Goal: Task Accomplishment & Management: Use online tool/utility

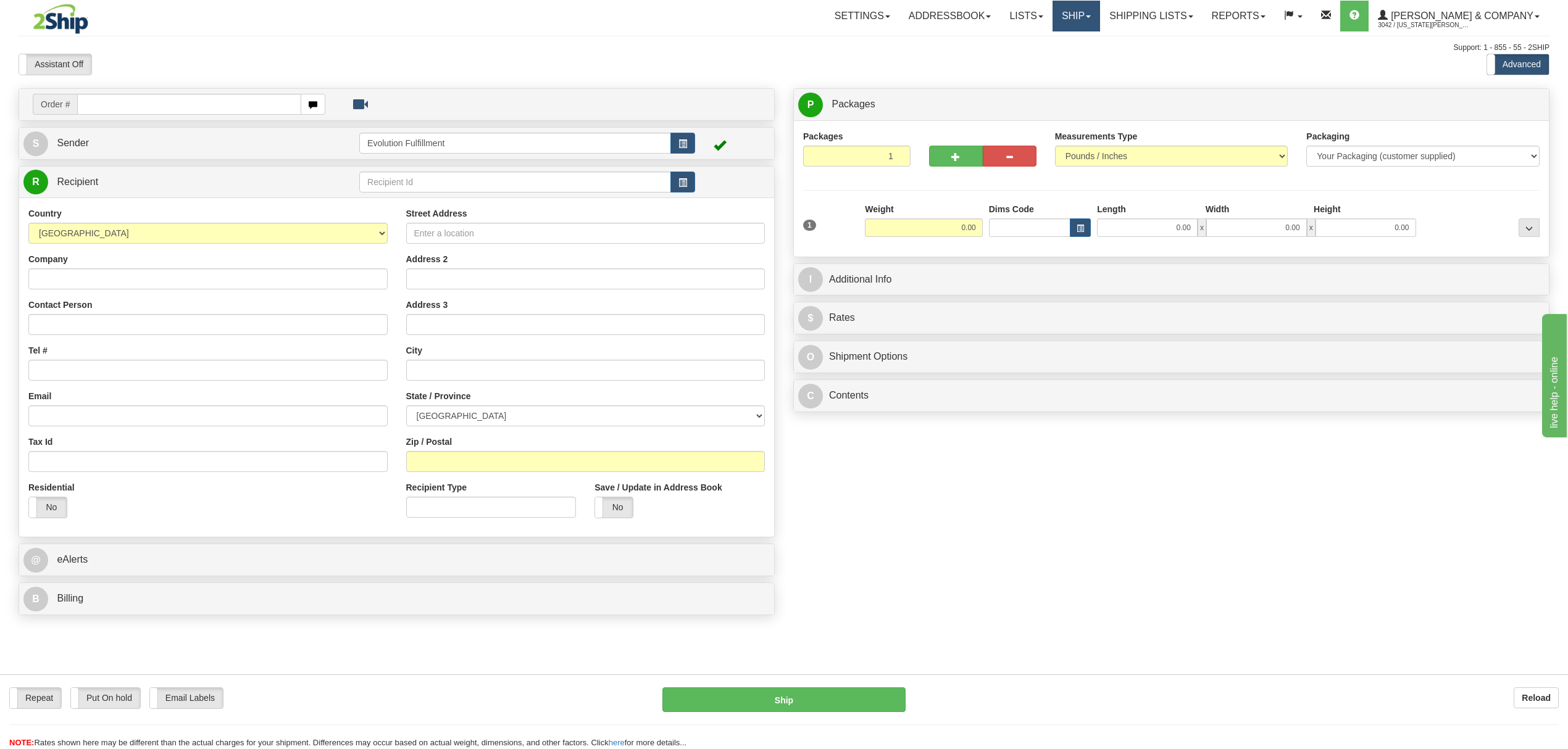
click at [1100, 20] on link "Ship" at bounding box center [1076, 16] width 47 height 31
click at [1087, 58] on span "OnHold / Order Queue" at bounding box center [1044, 59] width 87 height 10
click at [1100, 16] on link "Ship" at bounding box center [1076, 16] width 47 height 31
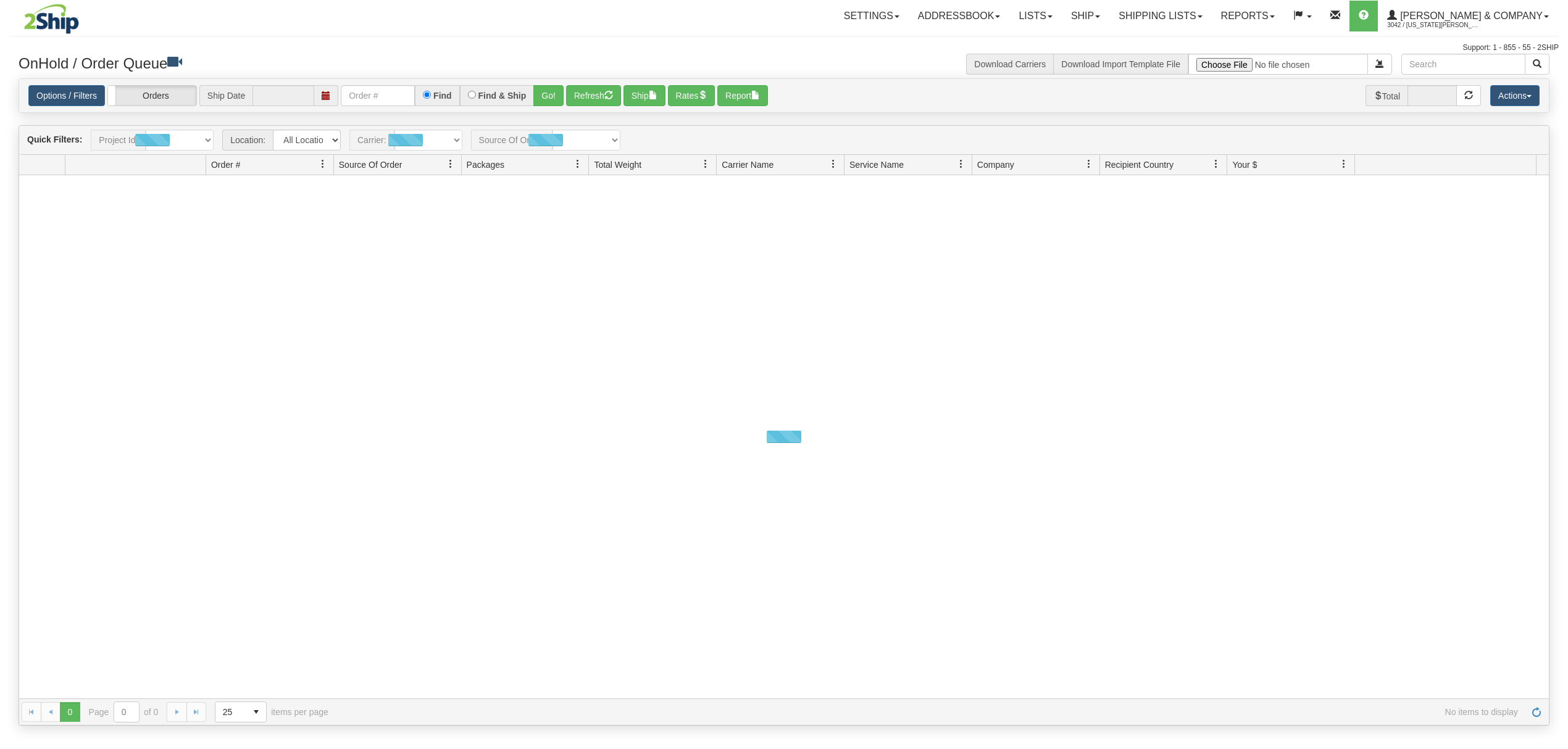
type input "[DATE]"
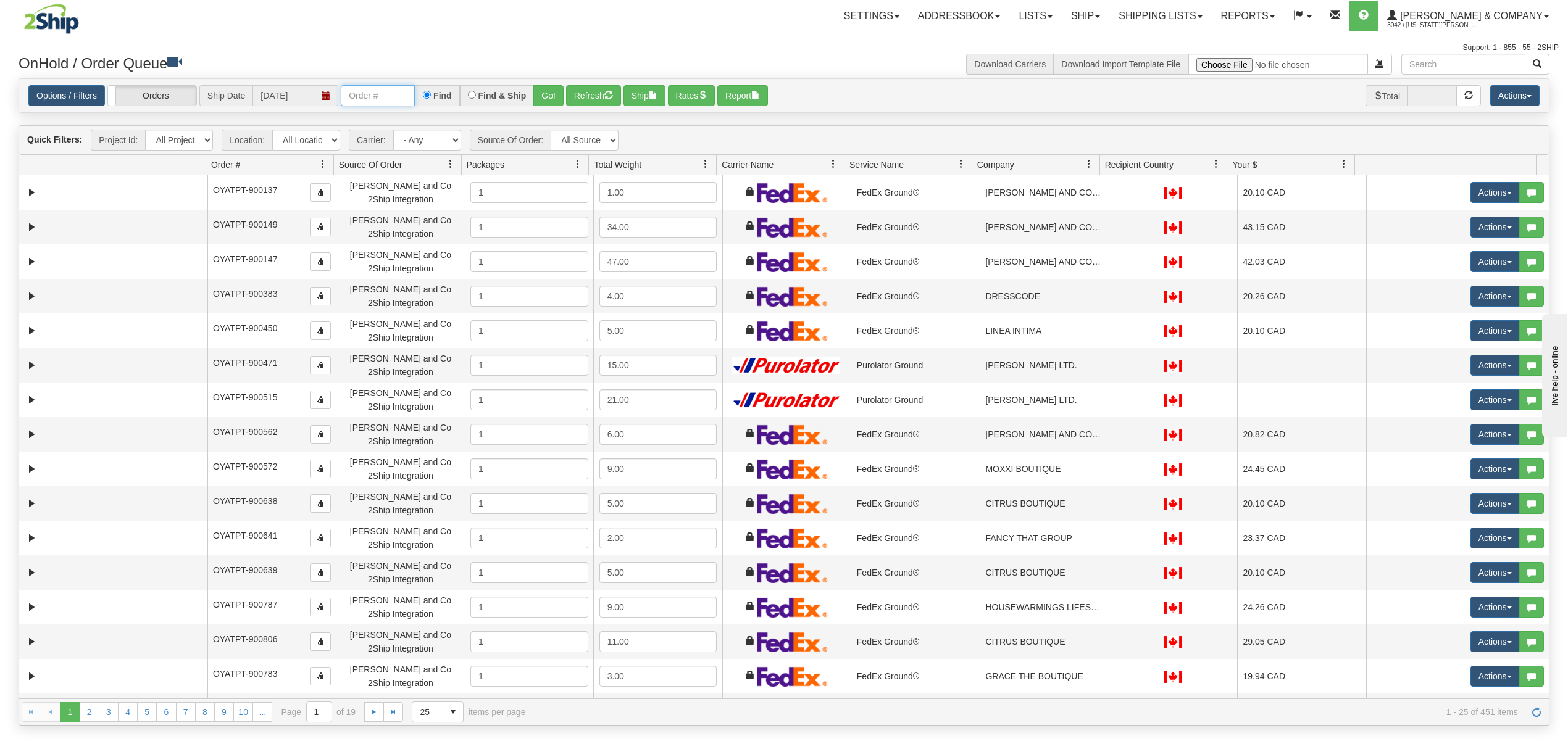
drag, startPoint x: 395, startPoint y: 90, endPoint x: 418, endPoint y: 94, distance: 23.3
click at [395, 90] on input "text" at bounding box center [377, 95] width 74 height 21
click at [559, 103] on button "Go!" at bounding box center [548, 95] width 31 height 21
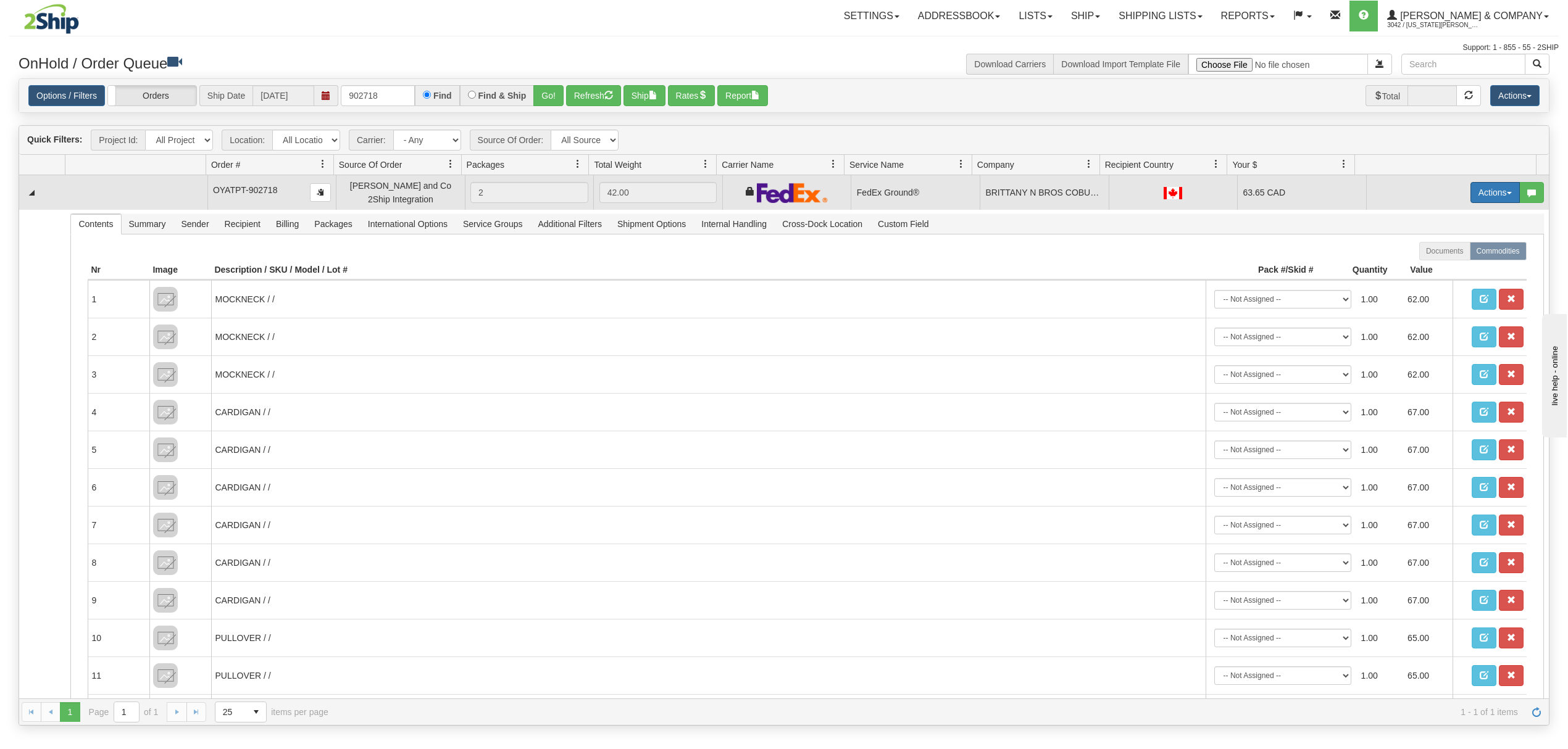
click at [1487, 191] on button "Actions" at bounding box center [1496, 191] width 49 height 21
click at [1438, 264] on span "Ship" at bounding box center [1446, 264] width 26 height 10
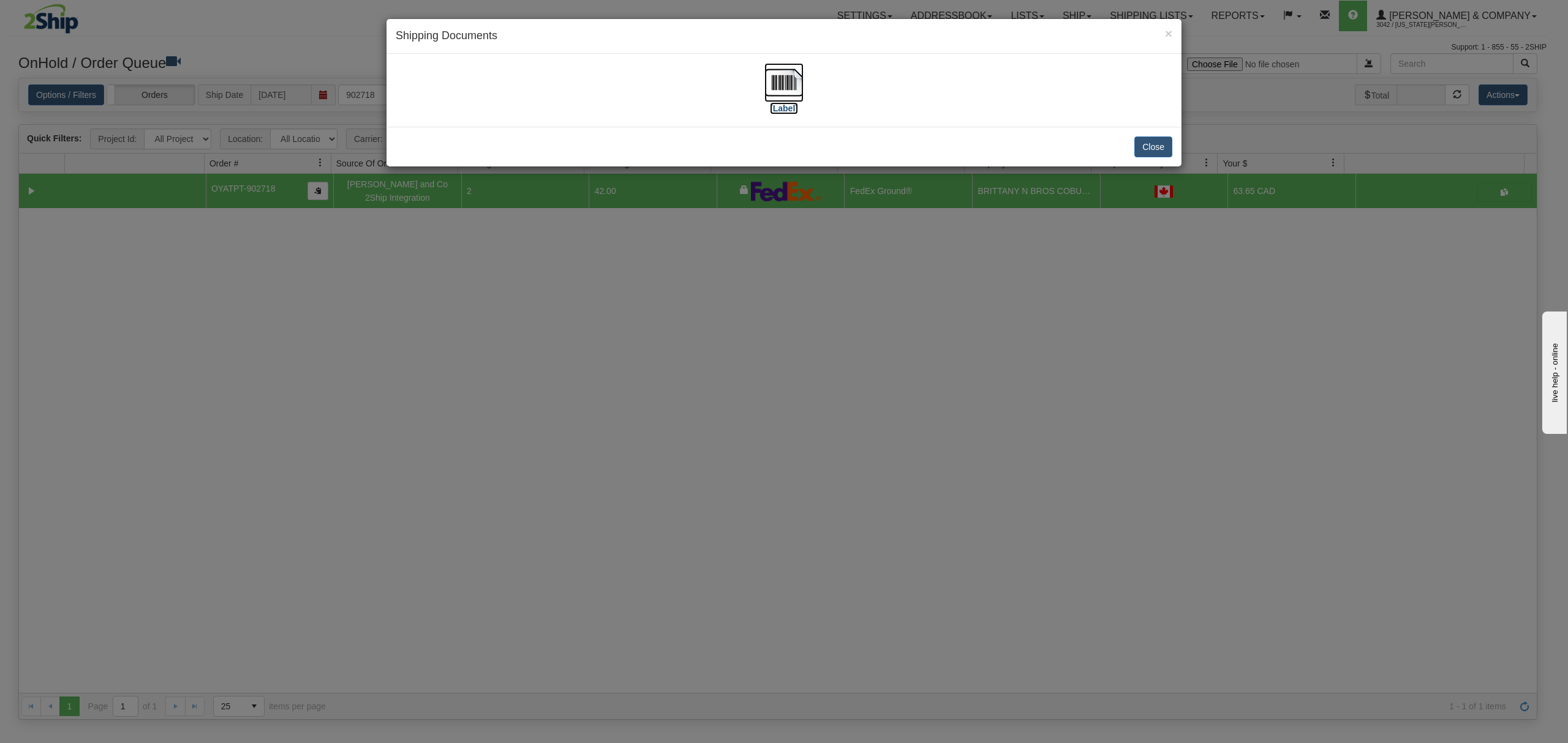
click at [787, 83] on img at bounding box center [784, 82] width 39 height 39
click at [1154, 135] on div "Close" at bounding box center [784, 146] width 795 height 40
drag, startPoint x: 1143, startPoint y: 156, endPoint x: 1147, endPoint y: 148, distance: 8.9
click at [1144, 156] on button "Close" at bounding box center [1153, 146] width 38 height 21
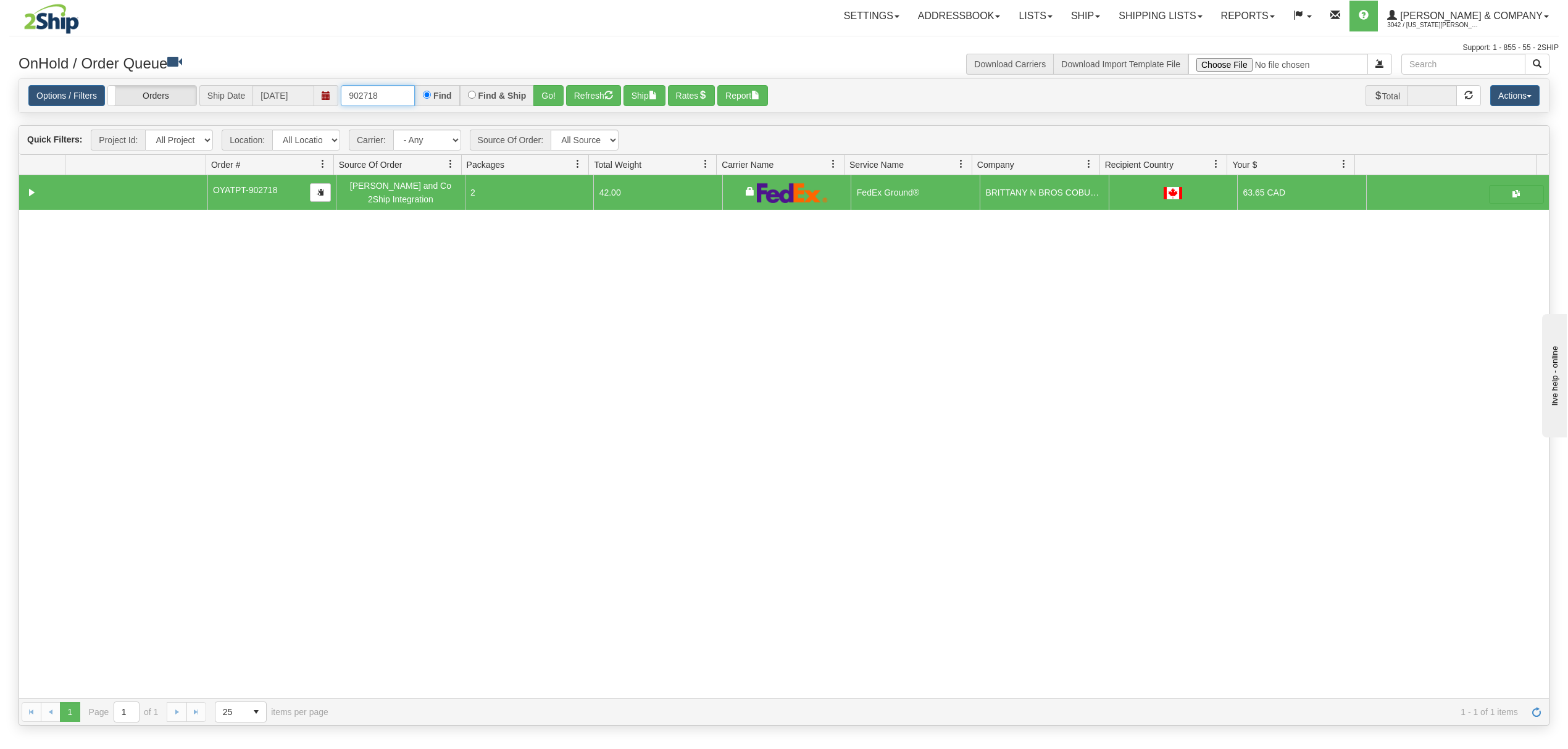
drag, startPoint x: 401, startPoint y: 100, endPoint x: 324, endPoint y: 105, distance: 77.2
click at [324, 105] on div "Options / Filters Group Shipments Orders Ship Date [DATE] 902718 Find Find & Sh…" at bounding box center [784, 96] width 1512 height 22
click at [554, 92] on button "Go!" at bounding box center [548, 95] width 31 height 21
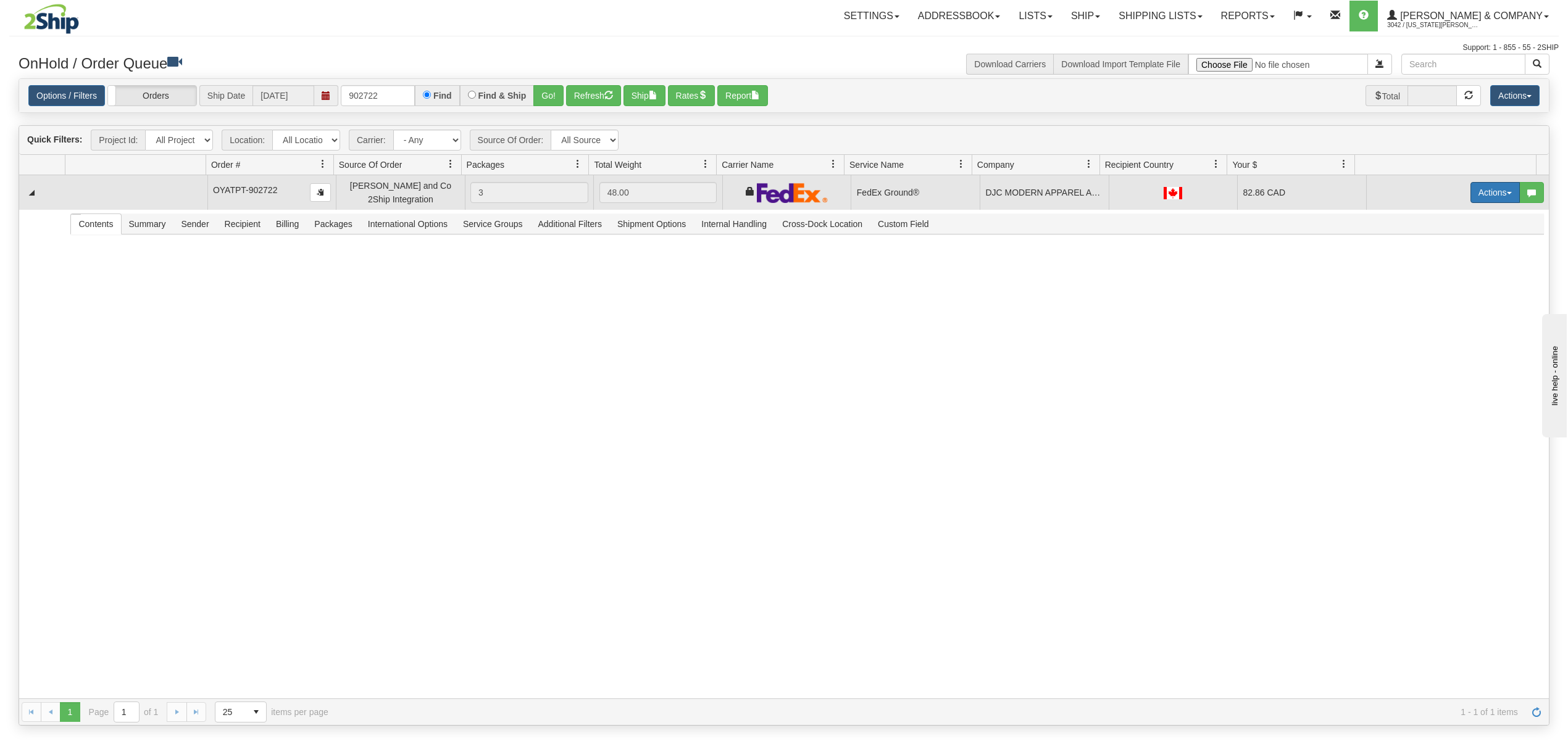
click at [1488, 187] on button "Actions" at bounding box center [1496, 191] width 49 height 21
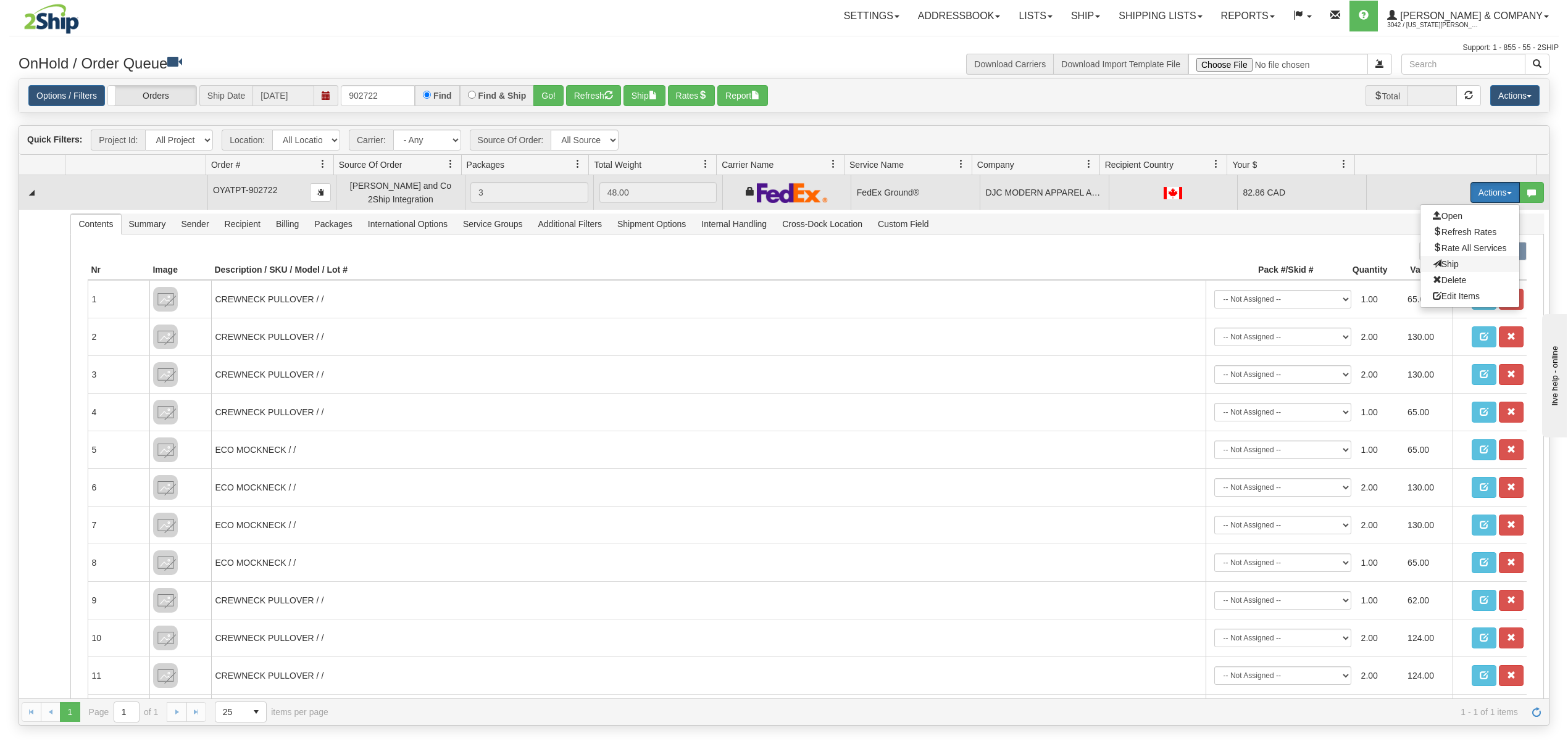
click at [1433, 262] on span "Ship" at bounding box center [1446, 264] width 26 height 10
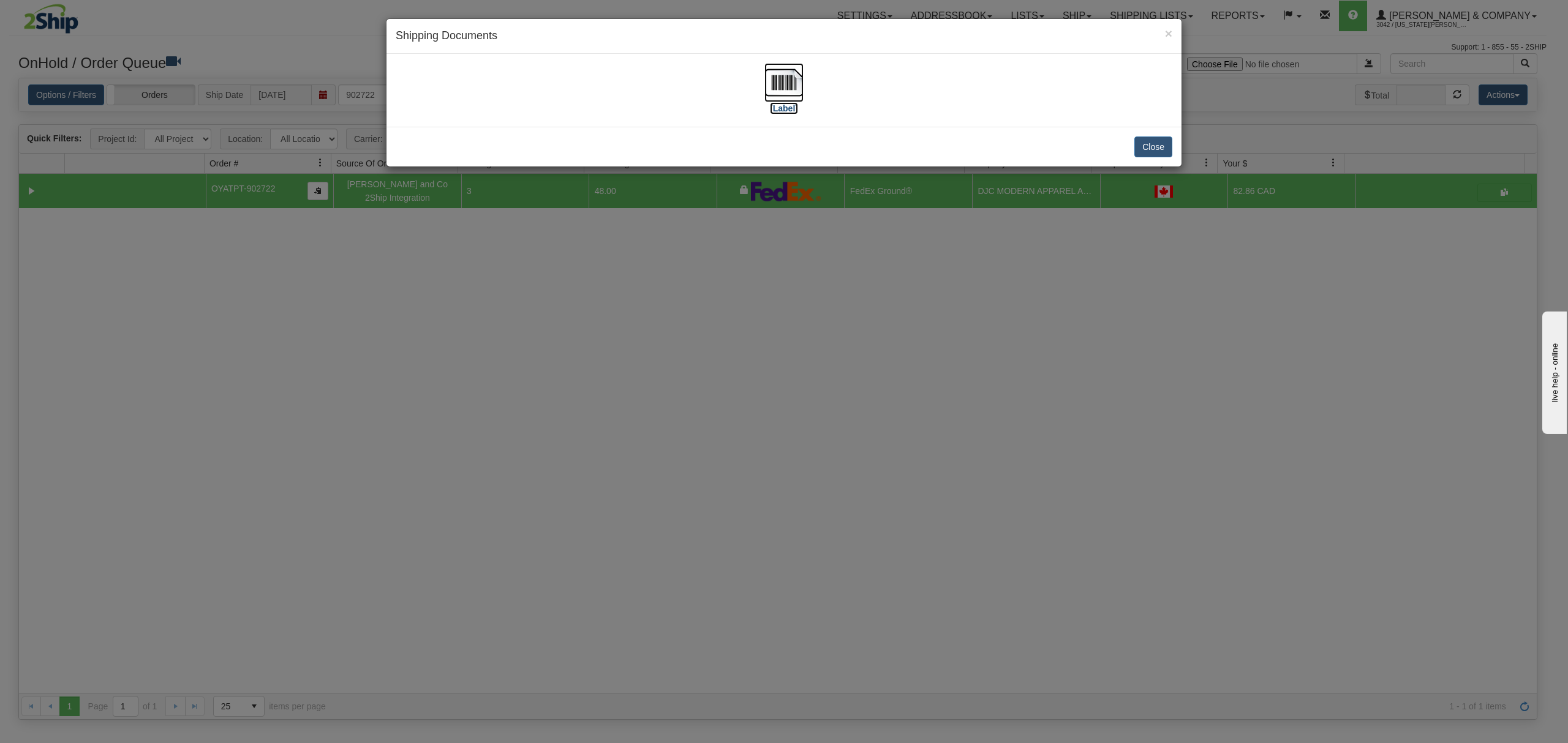
click at [778, 81] on img at bounding box center [784, 82] width 39 height 39
click at [1159, 150] on button "Close" at bounding box center [1153, 146] width 38 height 21
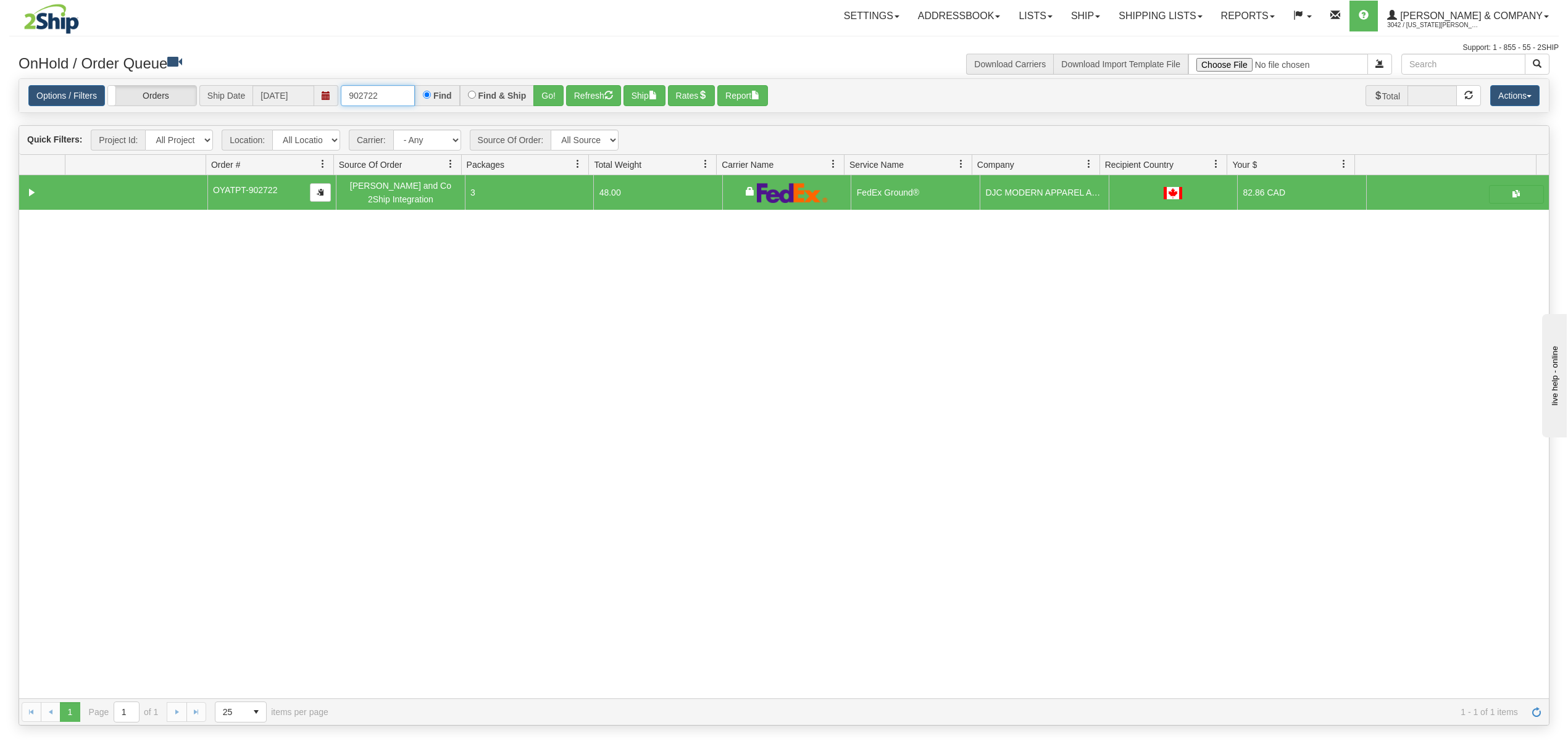
click at [399, 95] on input "902722" at bounding box center [377, 95] width 74 height 21
drag, startPoint x: 536, startPoint y: 97, endPoint x: 628, endPoint y: 11, distance: 125.9
click at [540, 95] on button "Go!" at bounding box center [548, 95] width 31 height 21
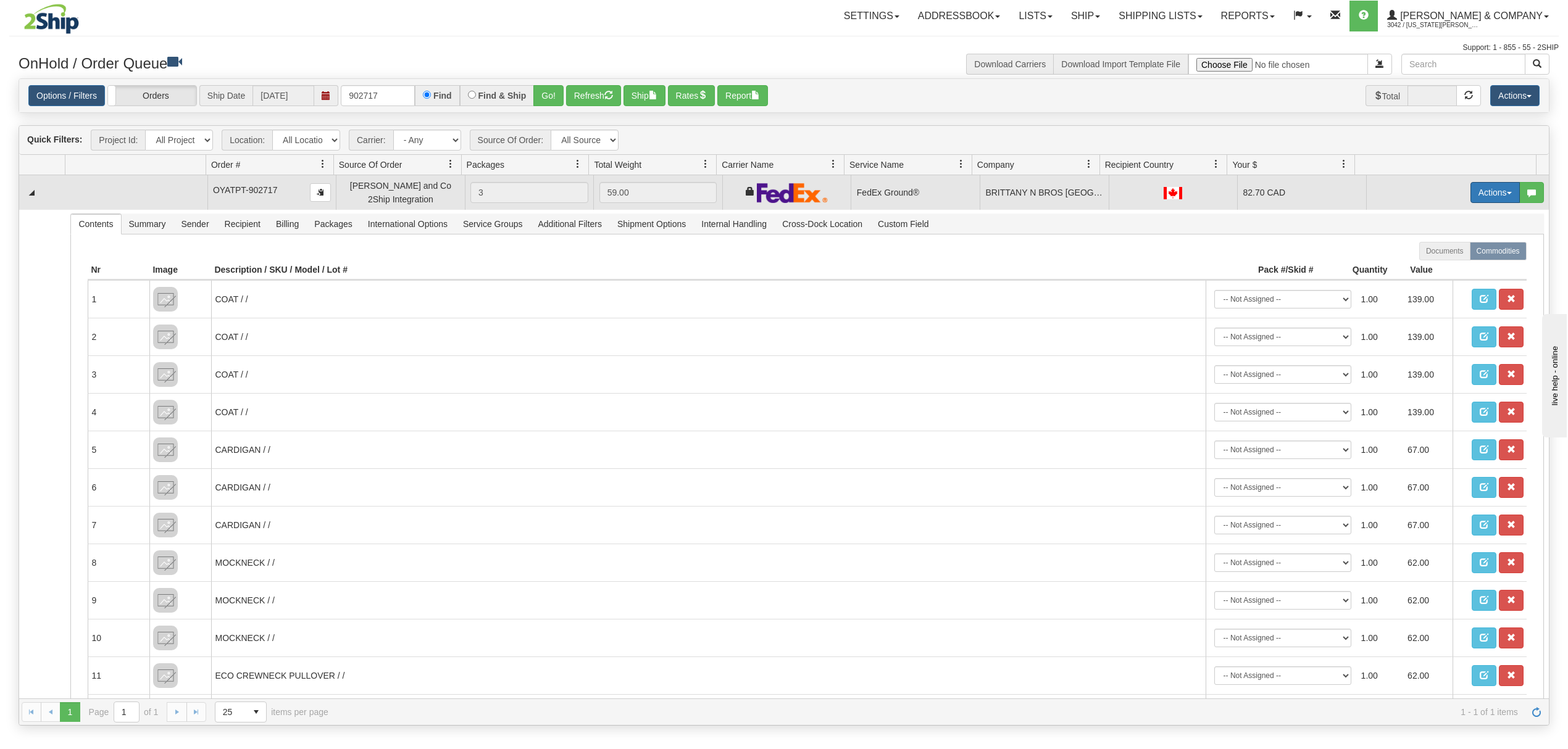
click at [1491, 200] on button "Actions" at bounding box center [1496, 191] width 49 height 21
click at [1444, 264] on link "Ship" at bounding box center [1470, 264] width 99 height 16
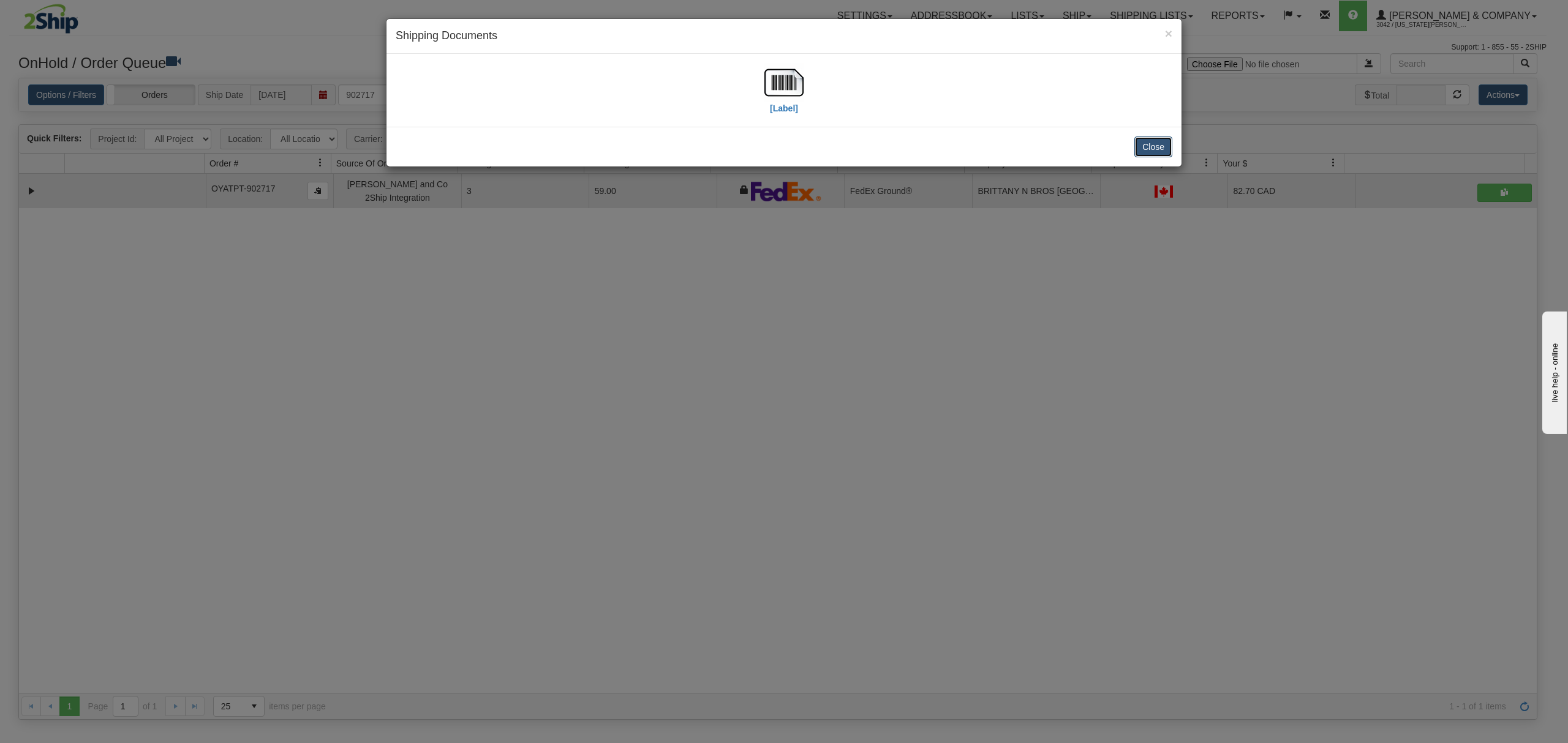
click at [1154, 145] on button "Close" at bounding box center [1153, 146] width 38 height 21
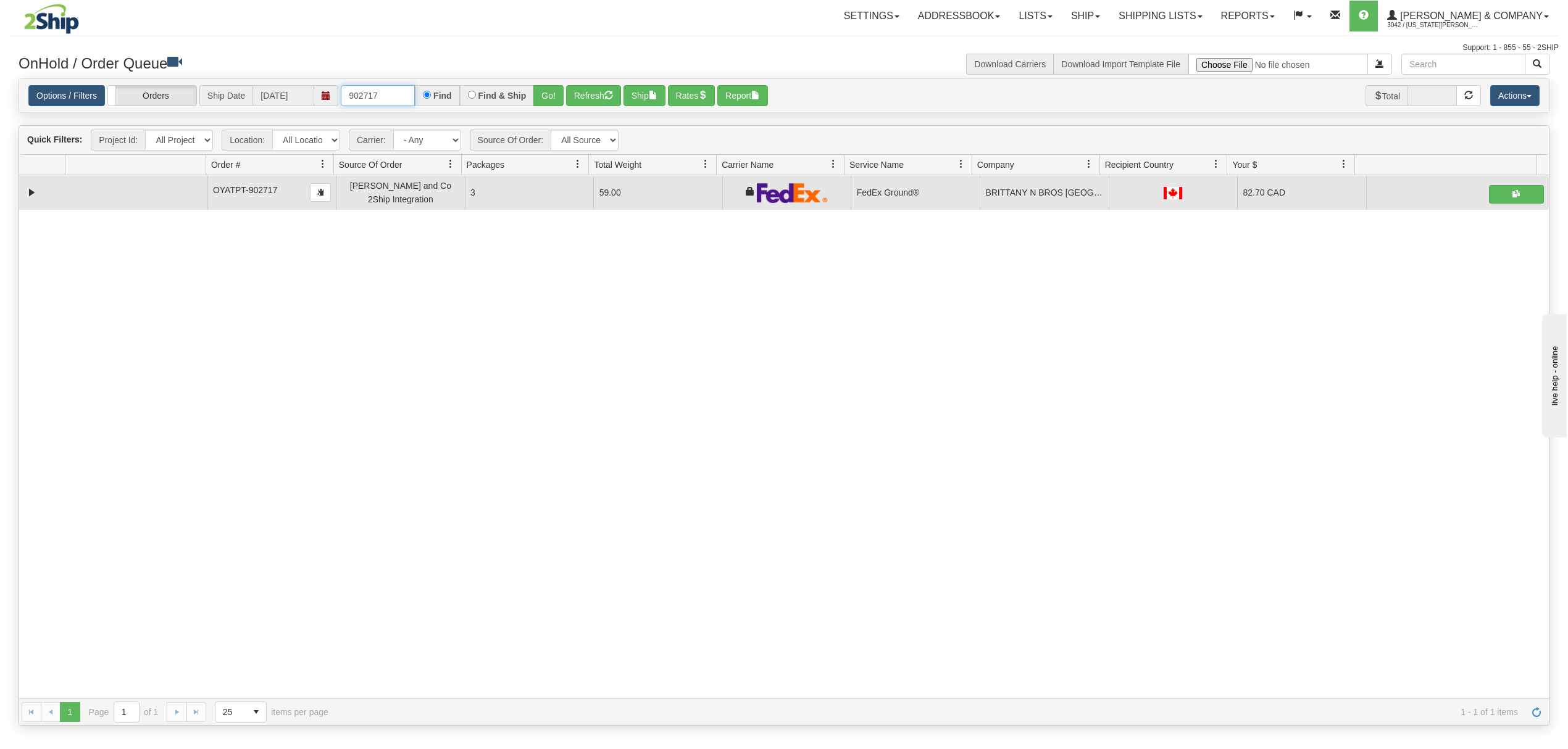
drag, startPoint x: 403, startPoint y: 98, endPoint x: 289, endPoint y: 97, distance: 114.0
click at [289, 97] on div "Options / Filters Group Shipments Orders Ship Date [DATE] 902717 Find Find & Sh…" at bounding box center [784, 96] width 1512 height 22
click at [1502, 200] on button "button" at bounding box center [1517, 194] width 55 height 19
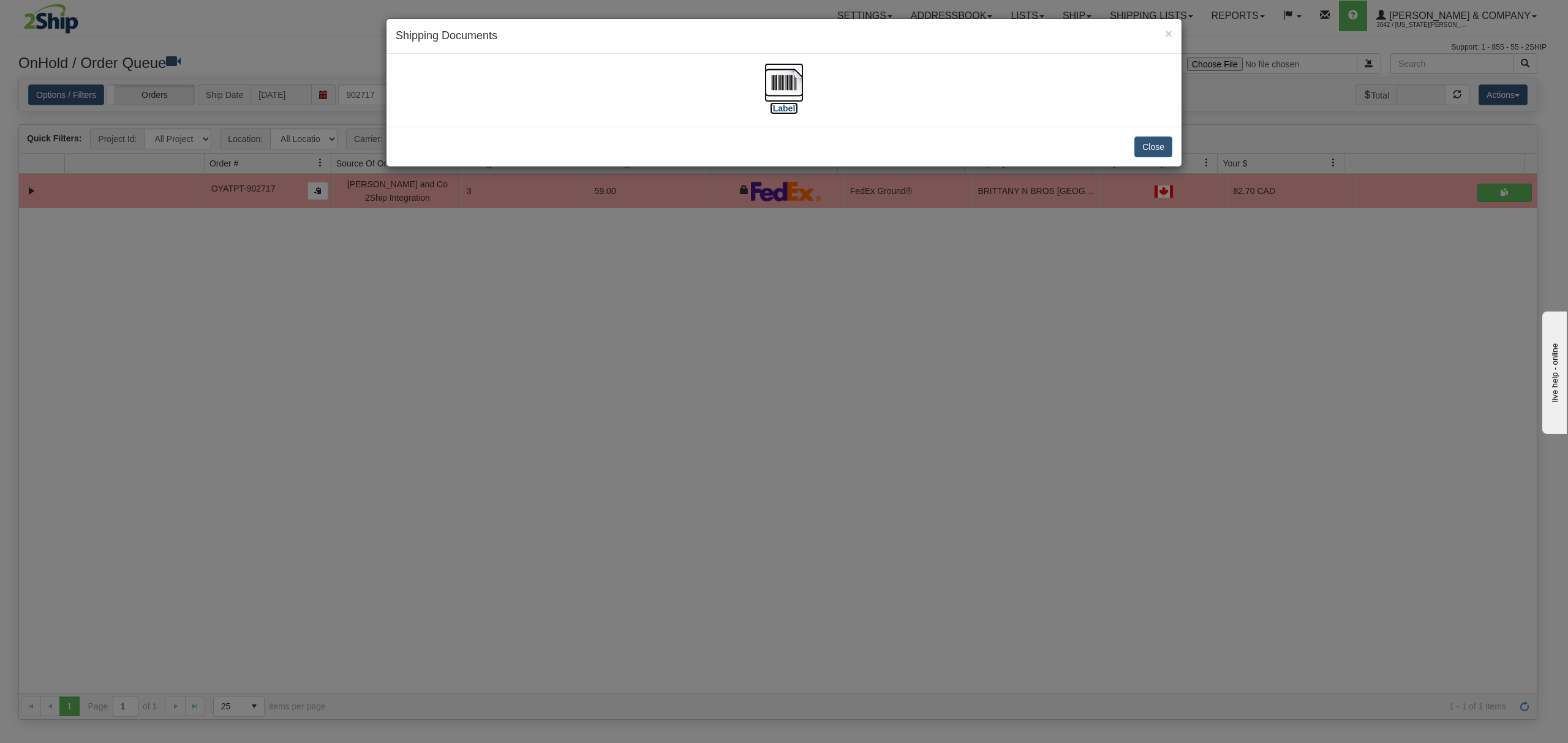
click at [797, 89] on img at bounding box center [784, 82] width 39 height 39
click at [1166, 143] on button "Close" at bounding box center [1153, 146] width 38 height 21
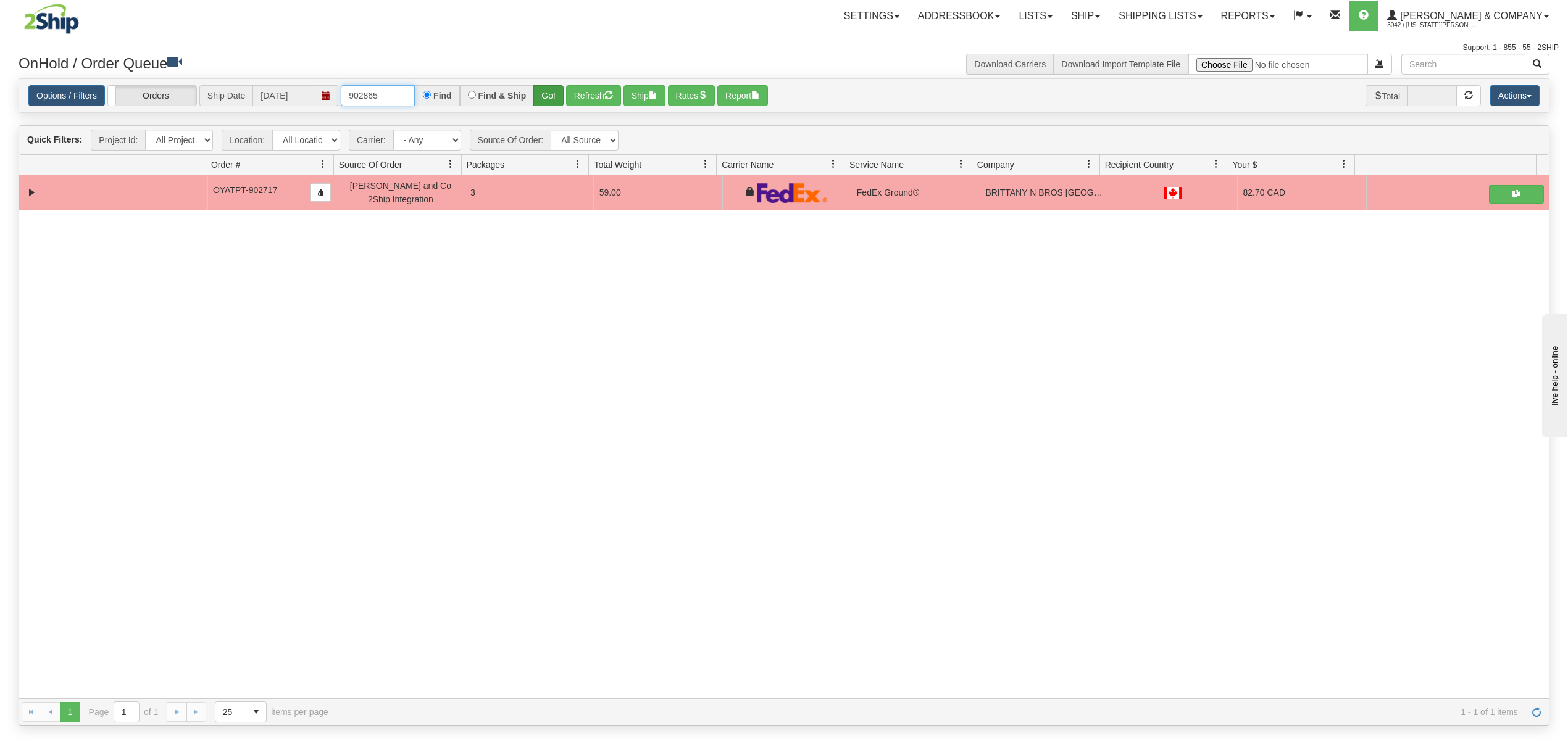
type input "902865"
click at [550, 87] on button "Go!" at bounding box center [548, 95] width 31 height 21
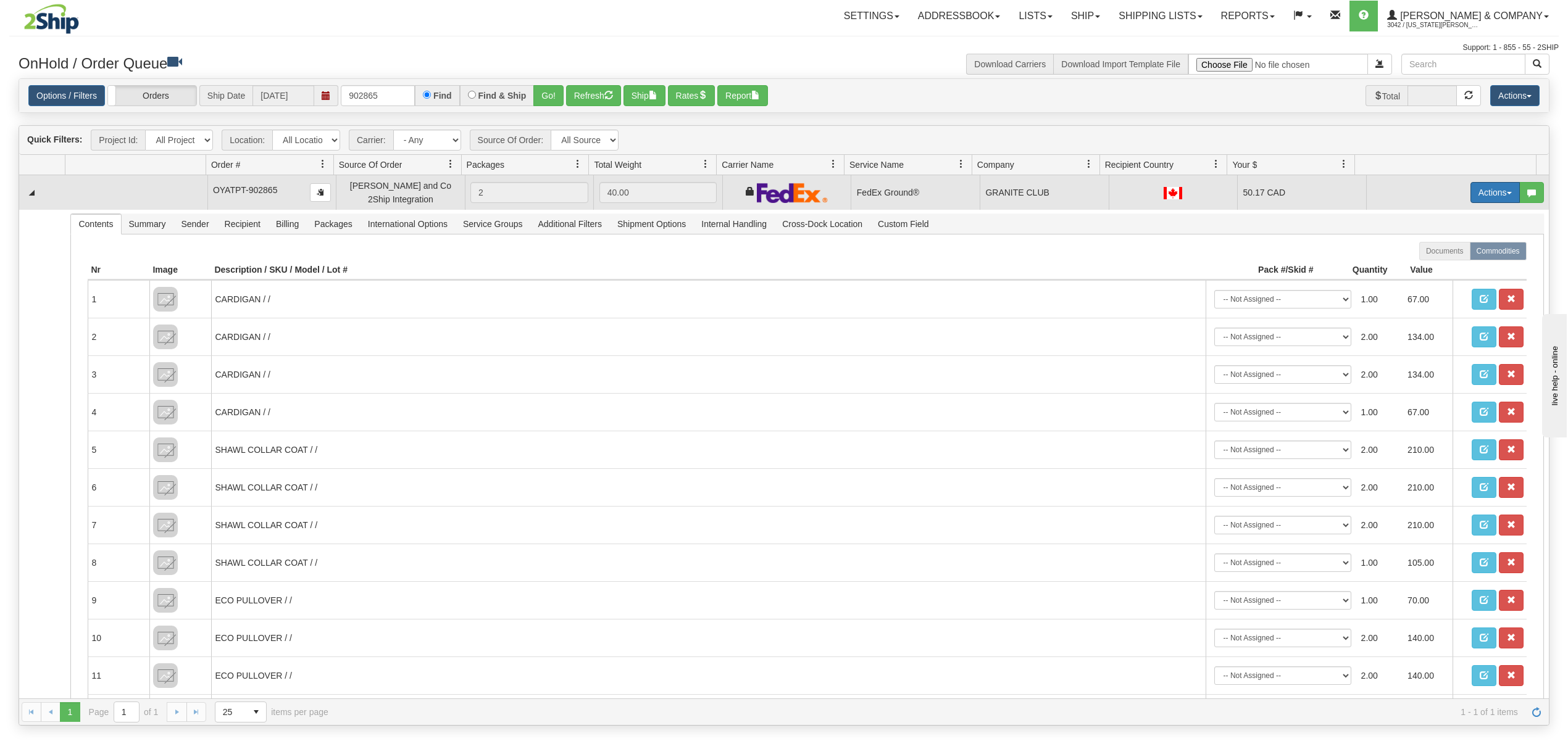
click at [1487, 190] on button "Actions" at bounding box center [1496, 191] width 49 height 21
click at [1433, 269] on span "Ship" at bounding box center [1446, 264] width 26 height 10
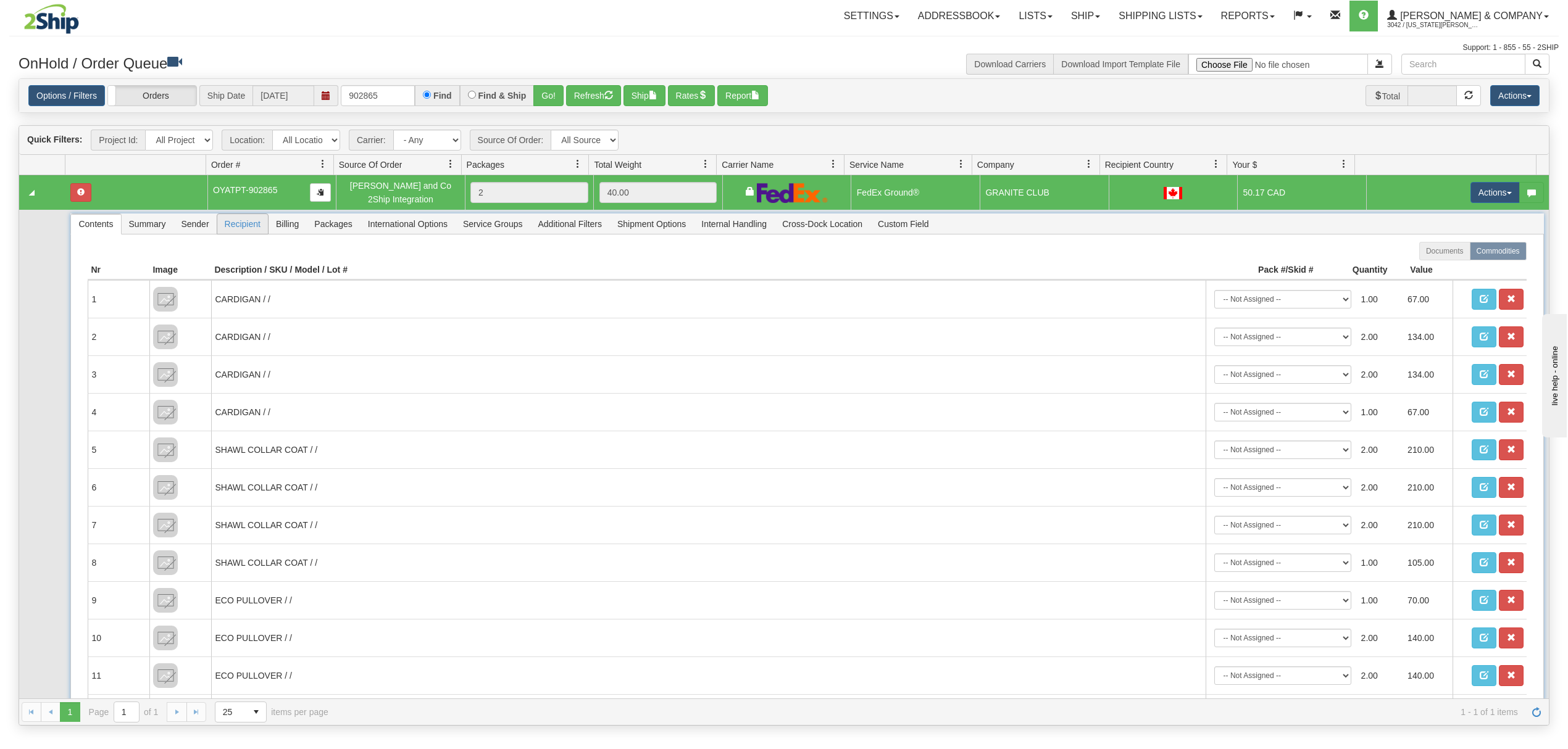
click at [255, 228] on span "Recipient" at bounding box center [242, 224] width 50 height 20
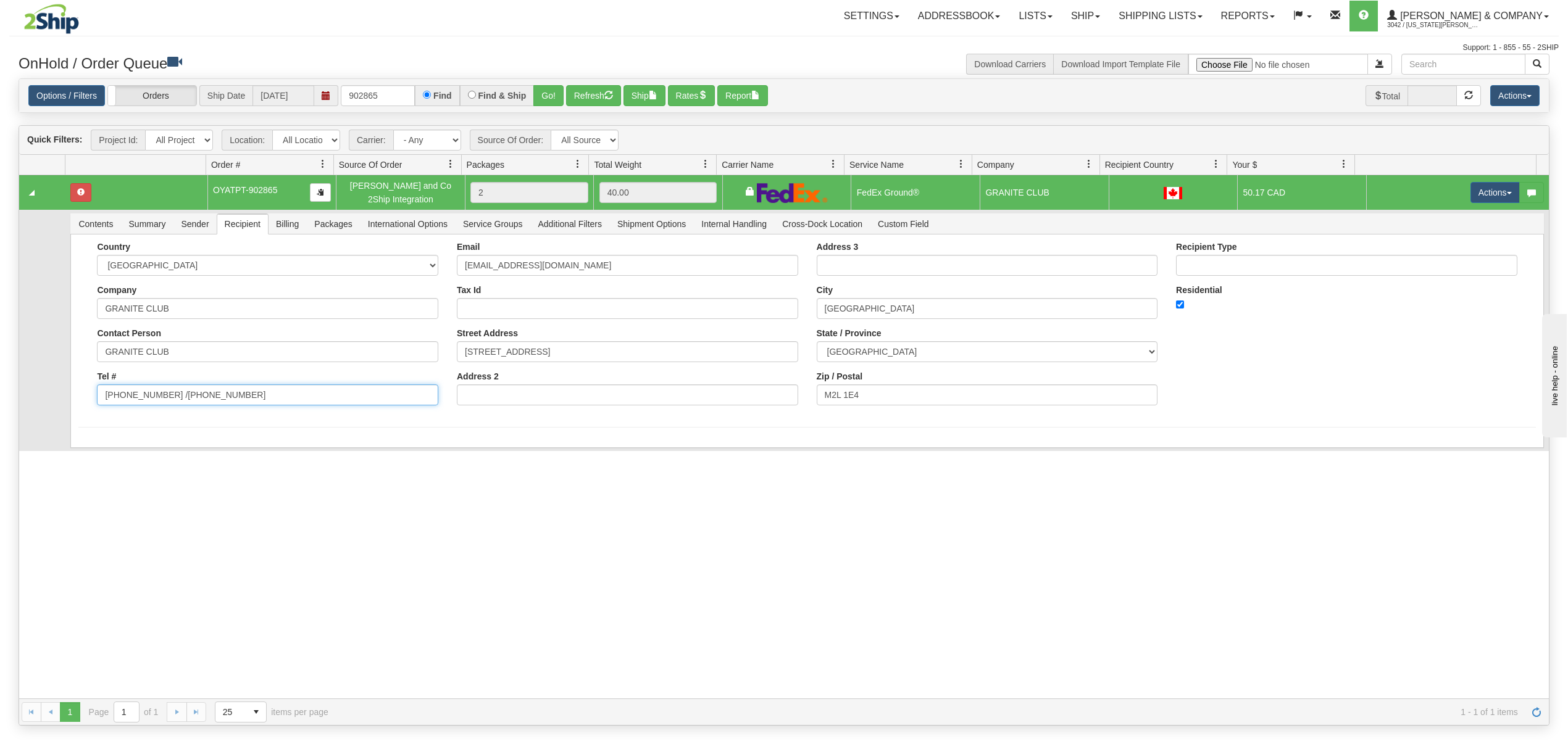
drag, startPoint x: 250, startPoint y: 396, endPoint x: 164, endPoint y: 433, distance: 93.6
click at [164, 433] on div "Country [GEOGRAPHIC_DATA] [GEOGRAPHIC_DATA] [GEOGRAPHIC_DATA] [GEOGRAPHIC_DATA]…" at bounding box center [807, 341] width 1473 height 213
type input "[PHONE_NUMBER]"
click at [144, 467] on div "31446272 Evolution Fulfillment 90650238 90650239 OYATPT-902865 [PERSON_NAME] an…" at bounding box center [784, 437] width 1530 height 523
click at [90, 457] on button "Save" at bounding box center [96, 450] width 36 height 21
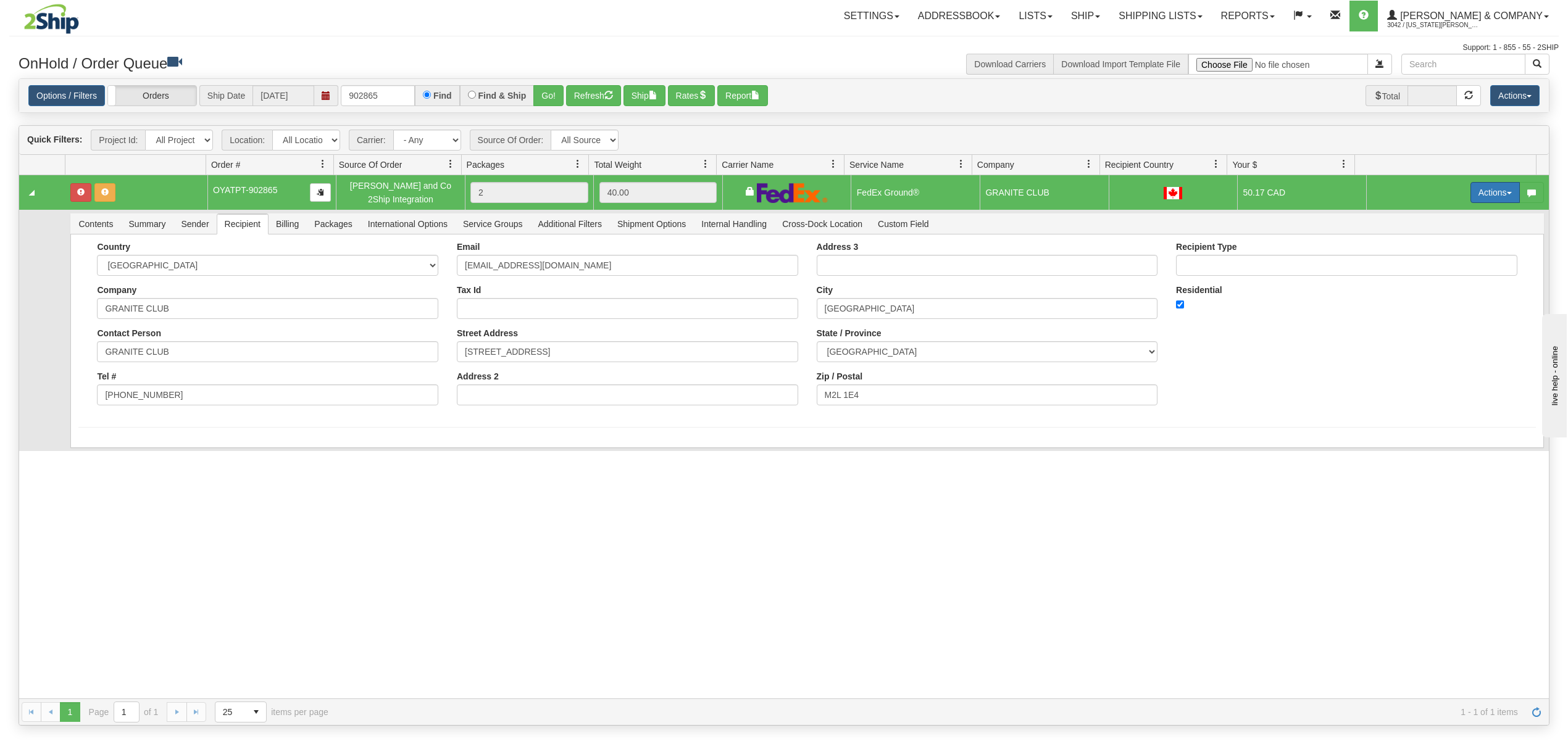
click at [1476, 198] on button "Actions" at bounding box center [1496, 191] width 49 height 21
click at [1433, 267] on span at bounding box center [1437, 263] width 9 height 9
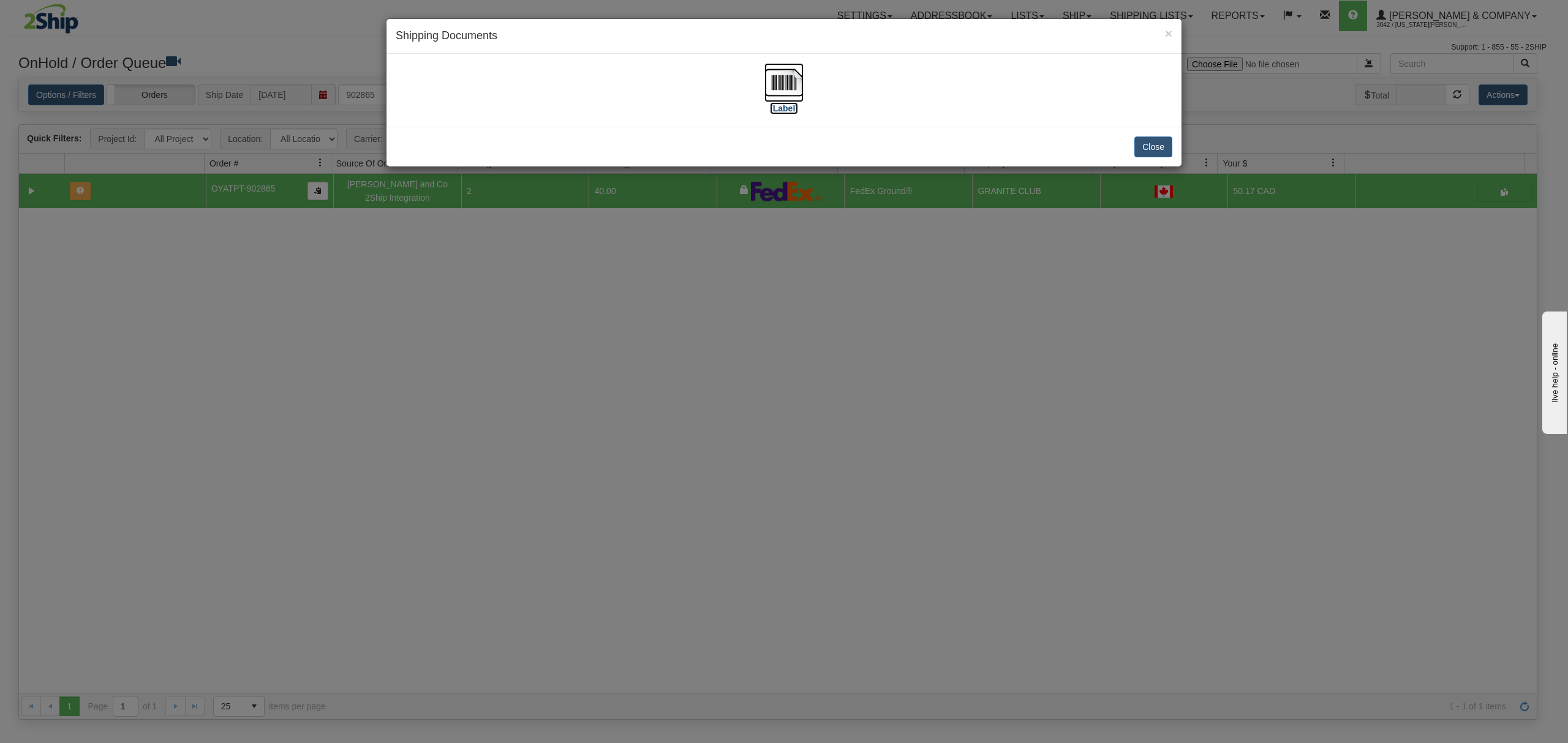
click at [777, 79] on img at bounding box center [784, 82] width 39 height 39
click at [1152, 138] on button "Close" at bounding box center [1153, 146] width 38 height 21
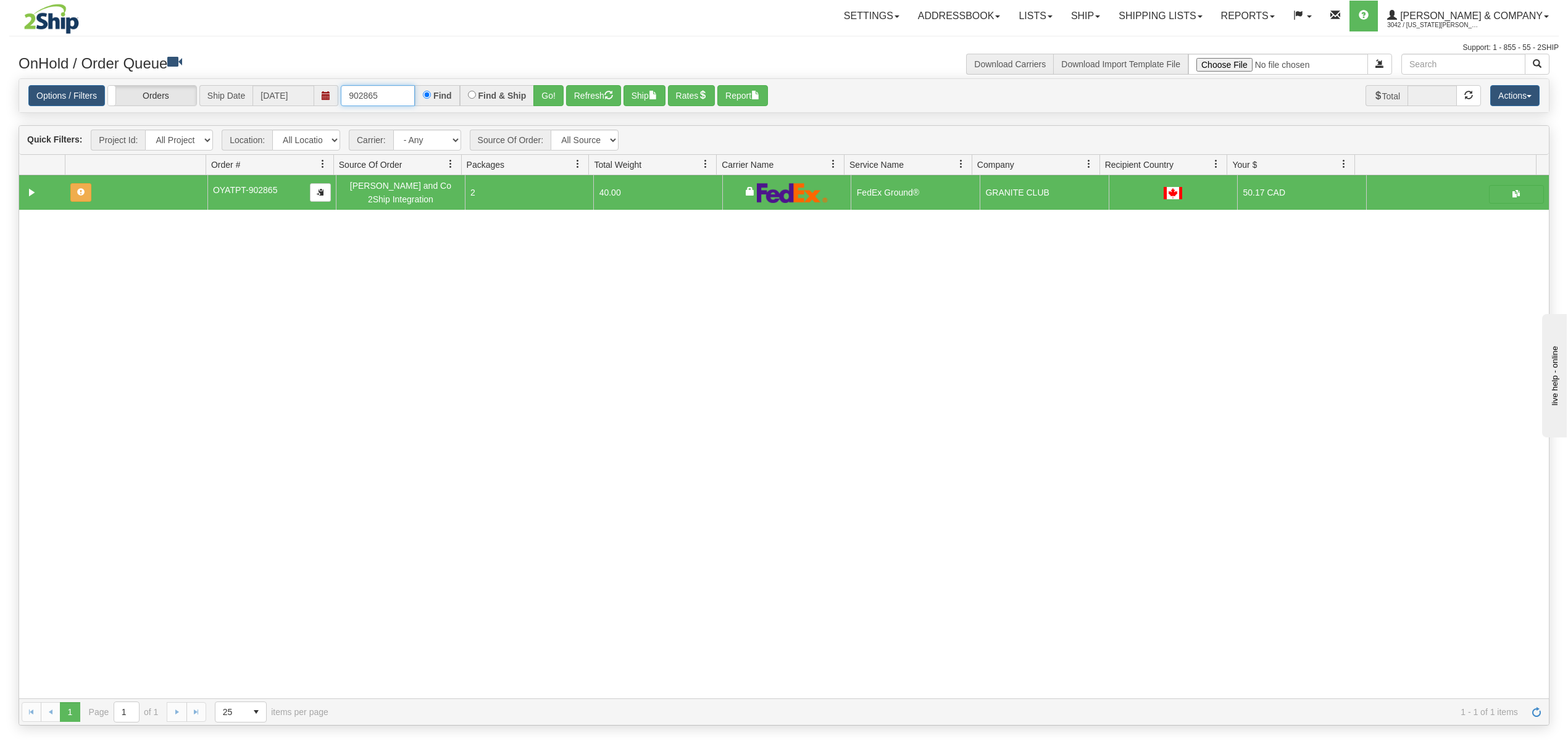
drag, startPoint x: 403, startPoint y: 97, endPoint x: 393, endPoint y: 95, distance: 10.2
click at [393, 95] on input "902865" at bounding box center [377, 95] width 74 height 21
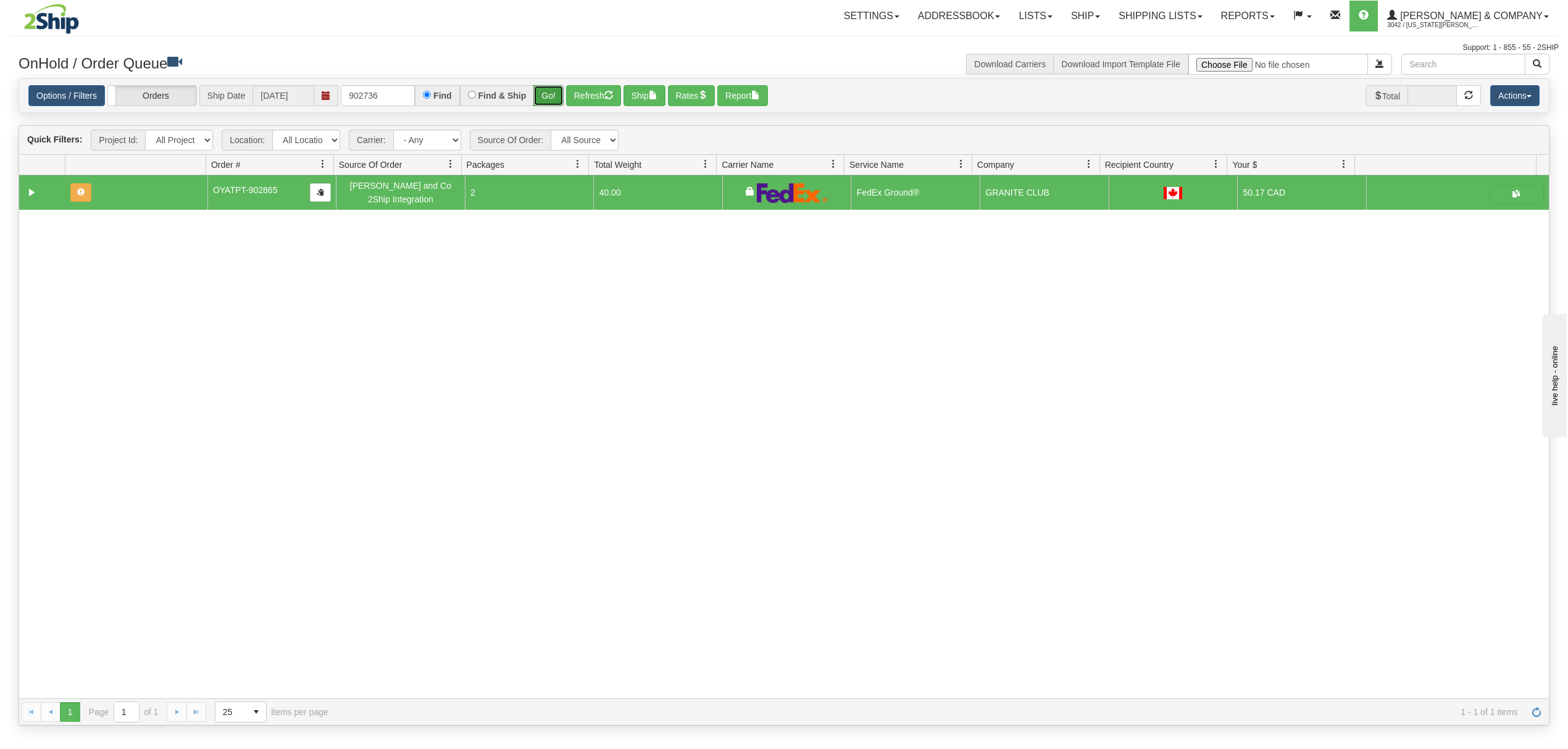
click at [551, 95] on button "Go!" at bounding box center [548, 95] width 31 height 21
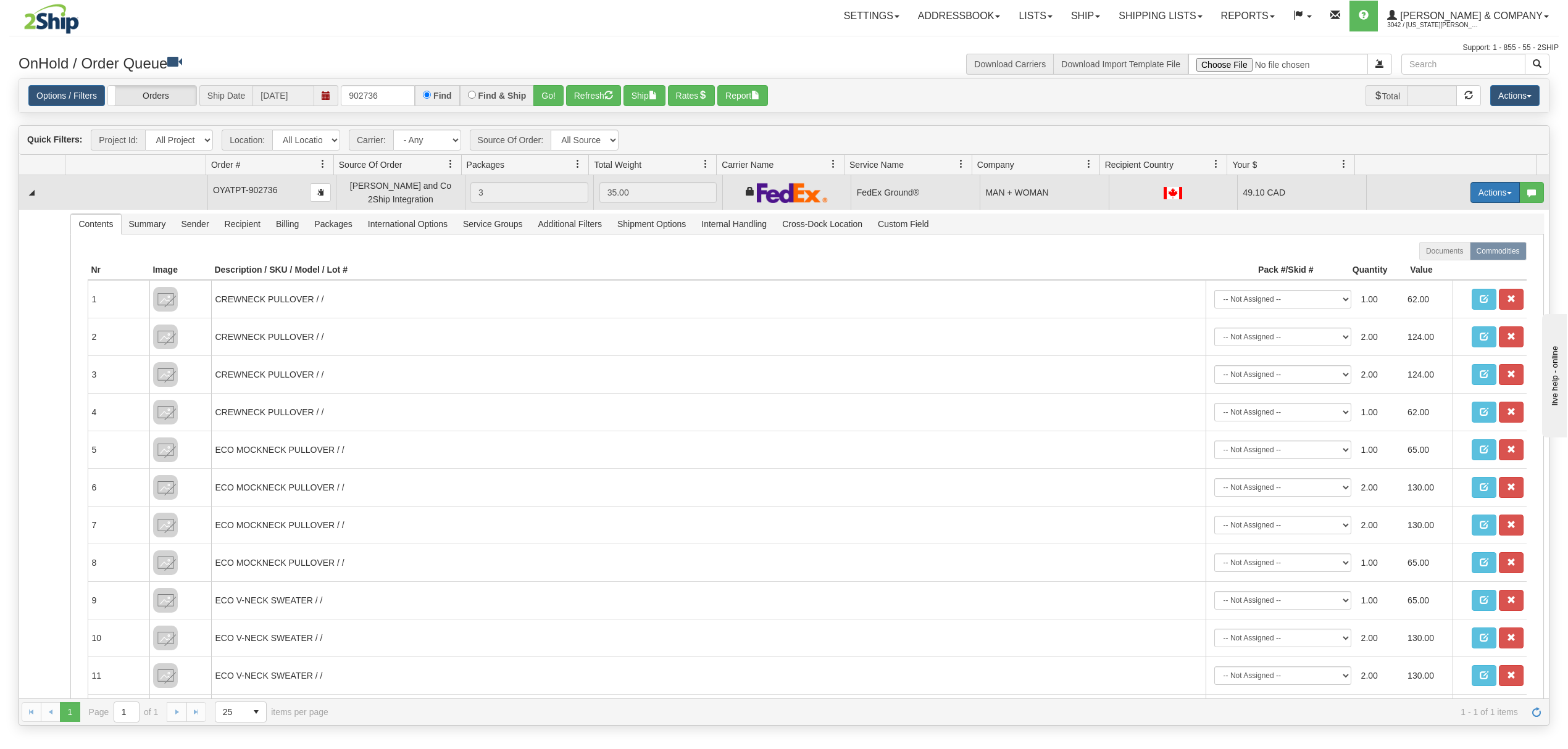
click at [1482, 187] on button "Actions" at bounding box center [1496, 191] width 49 height 21
click at [1433, 269] on span "Ship" at bounding box center [1446, 264] width 26 height 10
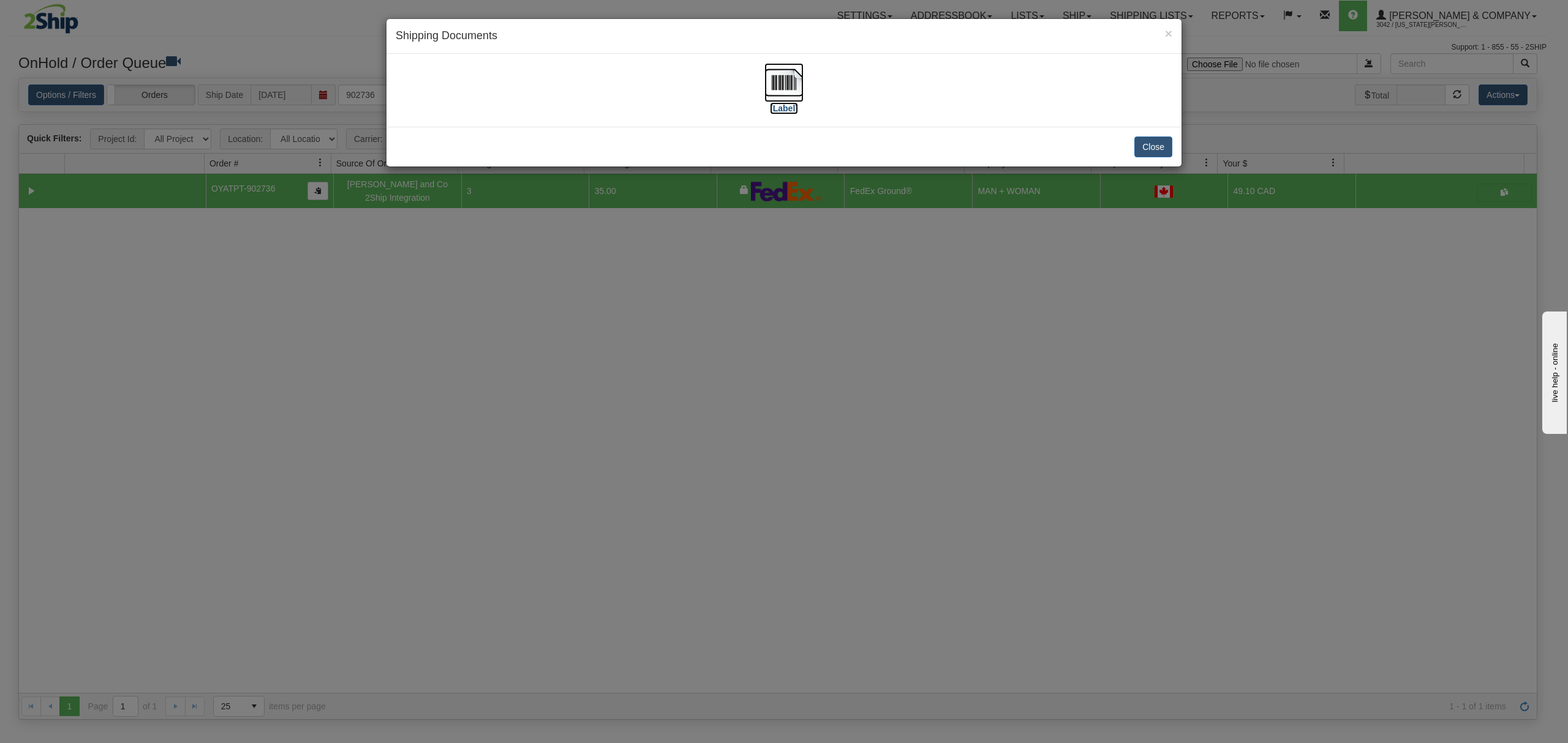
click at [772, 88] on img at bounding box center [784, 82] width 39 height 39
click at [1142, 138] on button "Close" at bounding box center [1153, 146] width 38 height 21
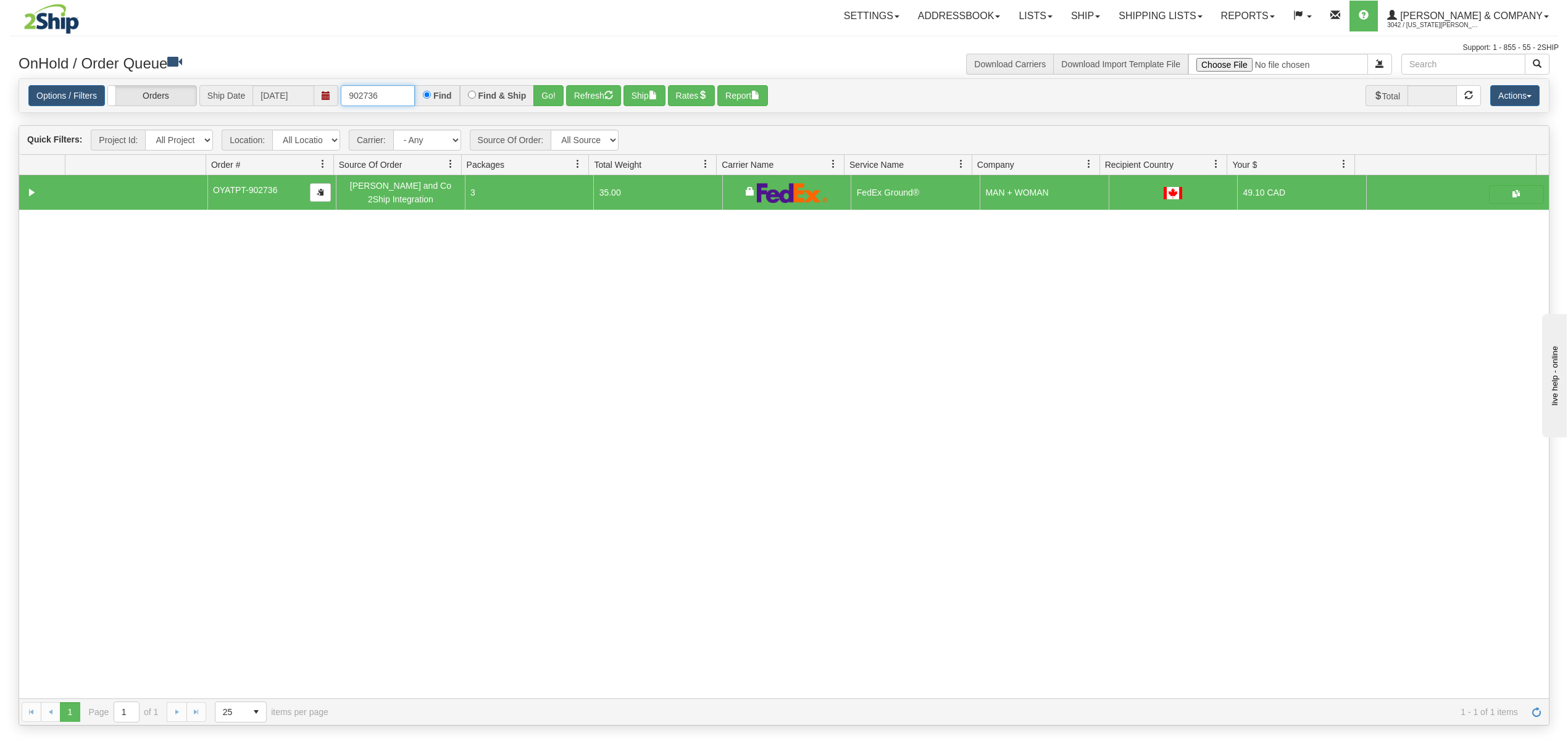
click at [386, 98] on input "902736" at bounding box center [377, 95] width 74 height 21
click at [555, 95] on button "Go!" at bounding box center [548, 95] width 31 height 21
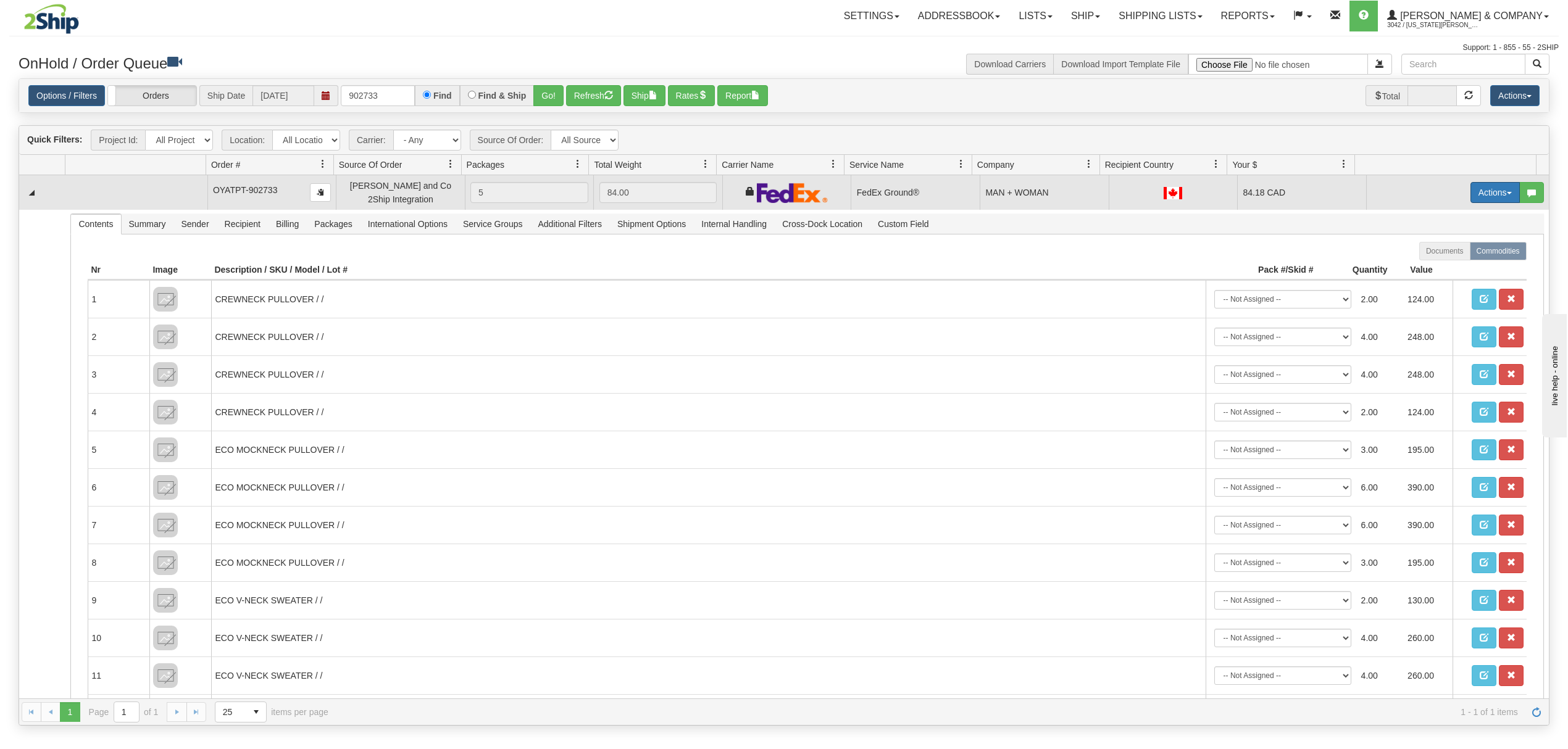
click at [1482, 196] on button "Actions" at bounding box center [1496, 191] width 49 height 21
click at [1433, 269] on span "Ship" at bounding box center [1446, 264] width 26 height 10
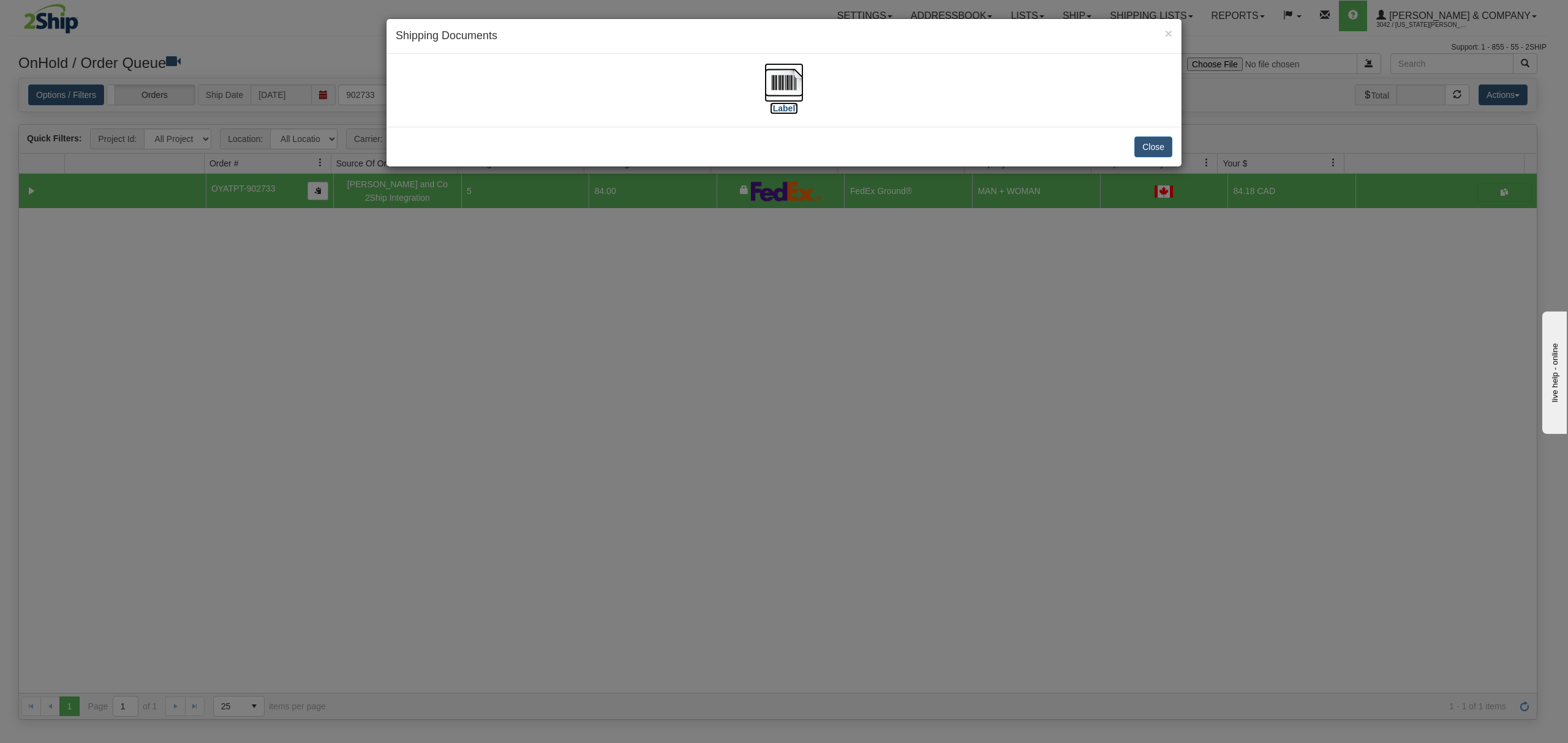
click at [781, 79] on img at bounding box center [784, 82] width 39 height 39
drag, startPoint x: 1150, startPoint y: 146, endPoint x: 1142, endPoint y: 118, distance: 29.1
click at [1147, 140] on button "Close" at bounding box center [1153, 146] width 38 height 21
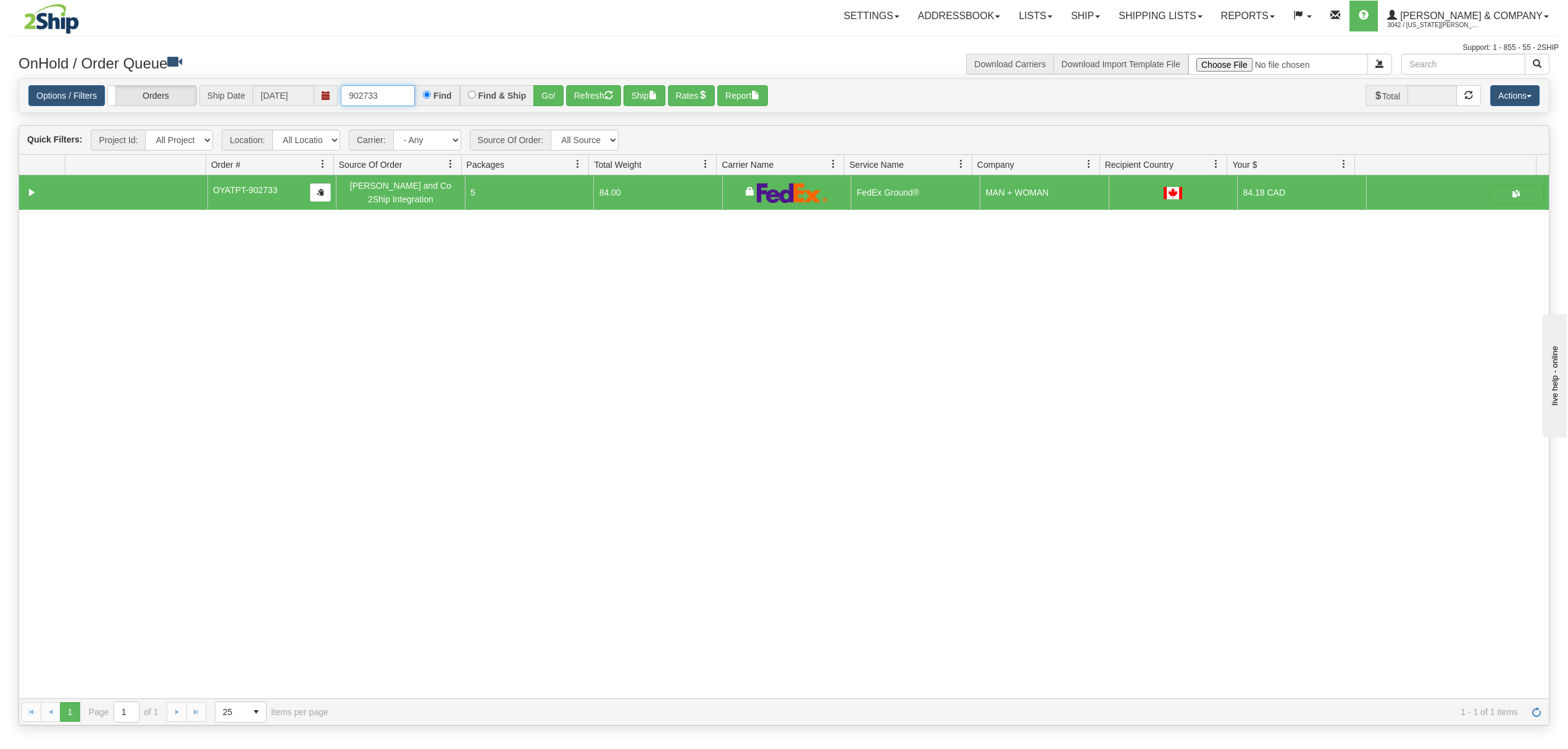
click at [396, 92] on input "902733" at bounding box center [377, 95] width 74 height 21
click at [546, 89] on button "Go!" at bounding box center [548, 95] width 31 height 21
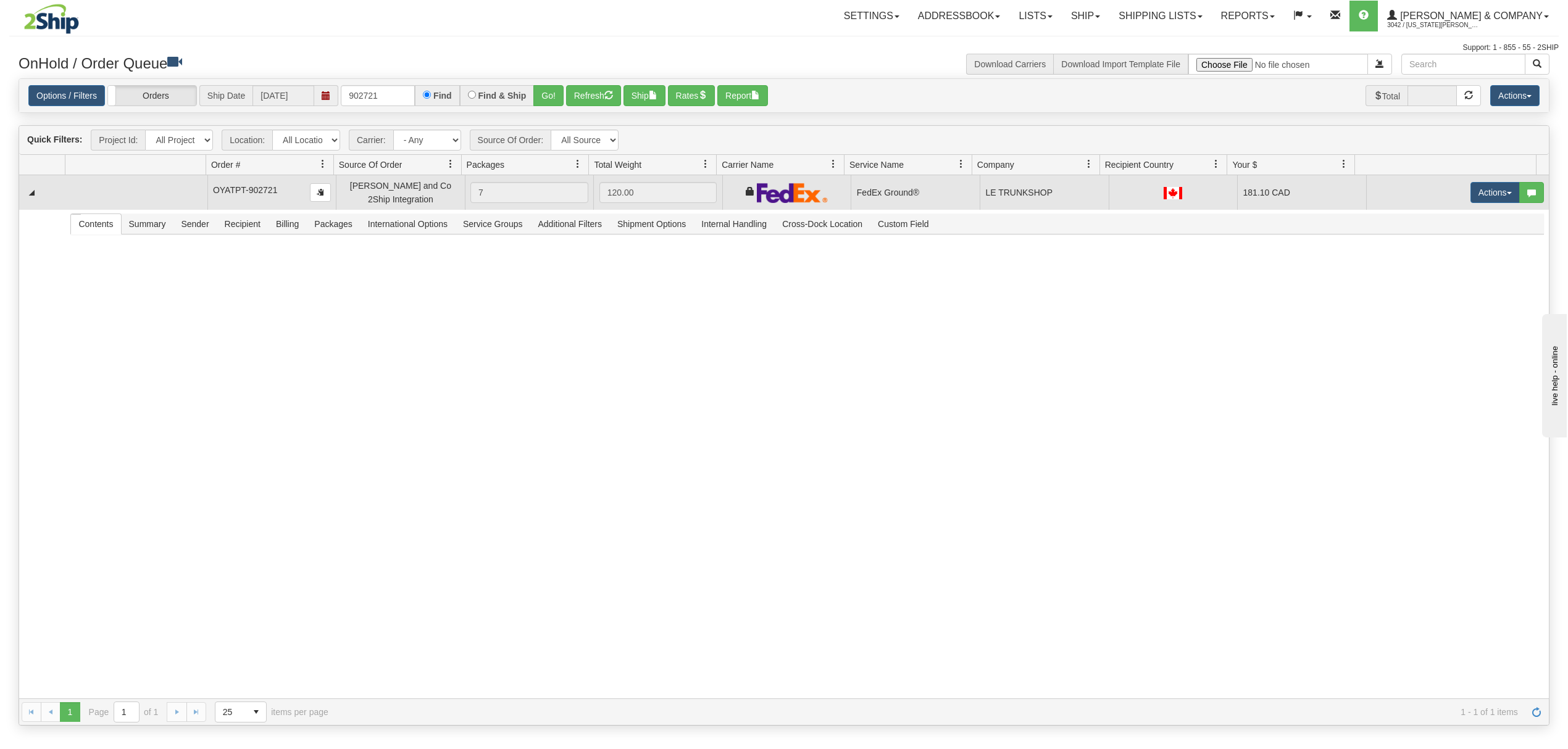
click at [1473, 190] on button "Actions" at bounding box center [1496, 191] width 49 height 21
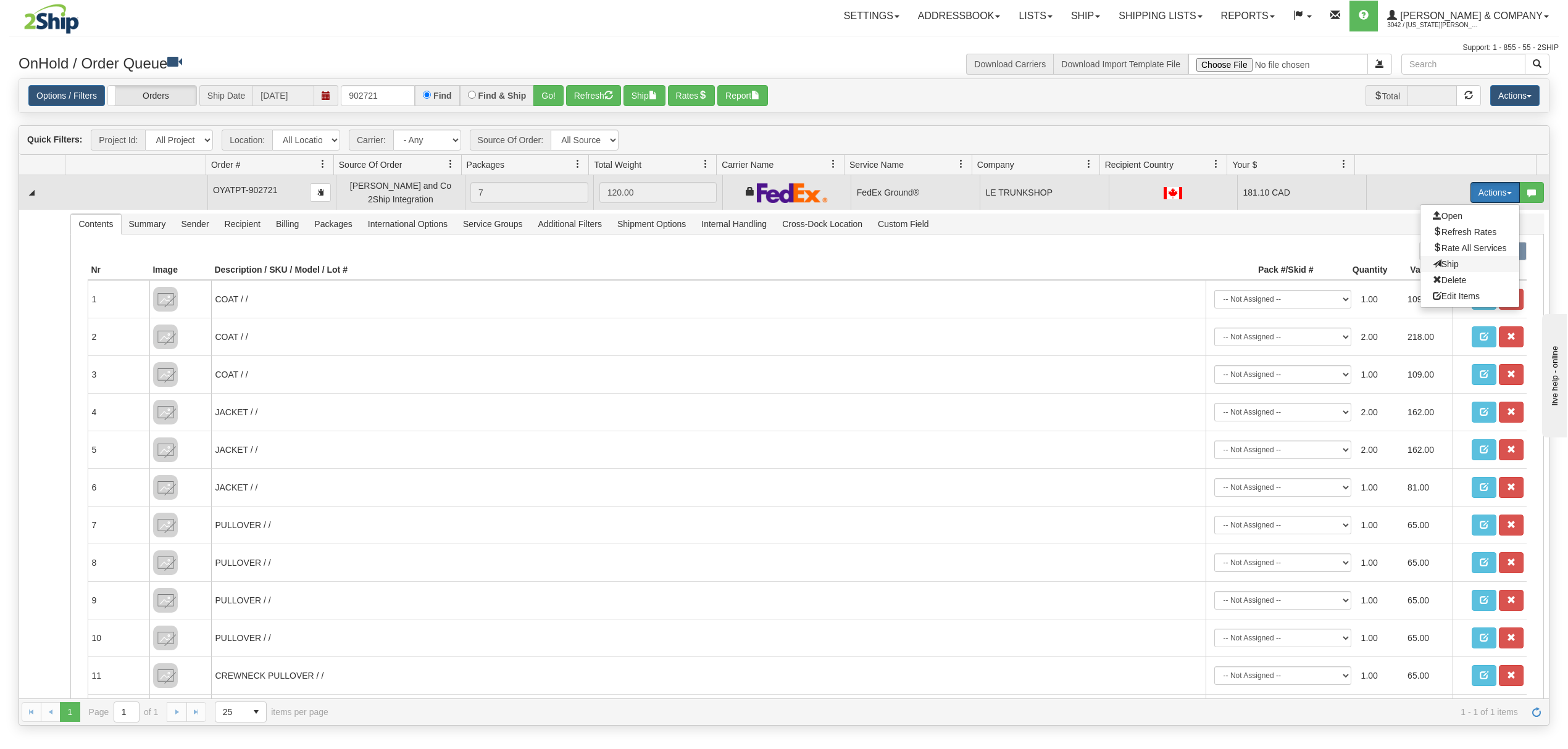
click at [1433, 262] on span "Ship" at bounding box center [1446, 264] width 26 height 10
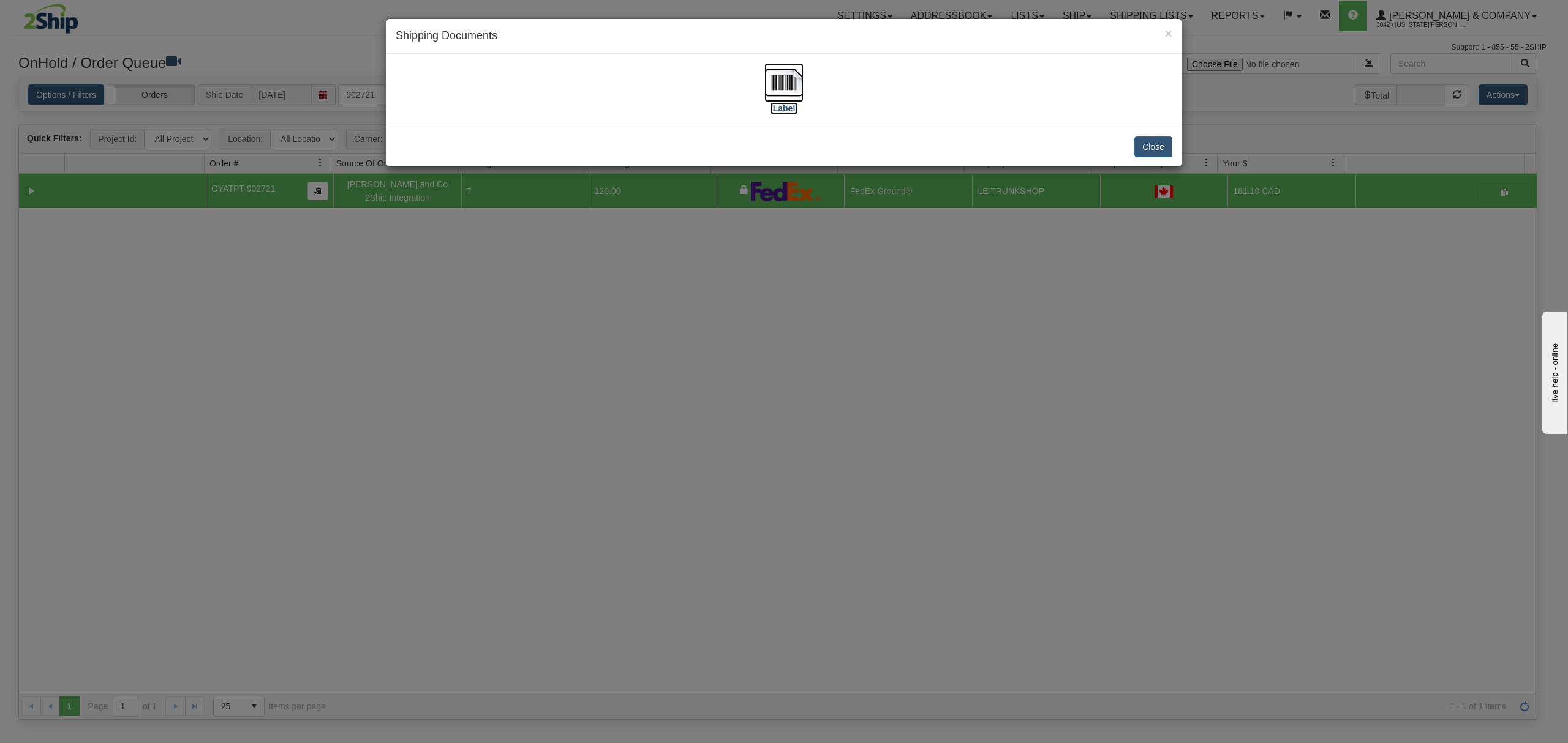
click at [778, 81] on img at bounding box center [784, 82] width 39 height 39
click at [1148, 143] on button "Close" at bounding box center [1153, 146] width 38 height 21
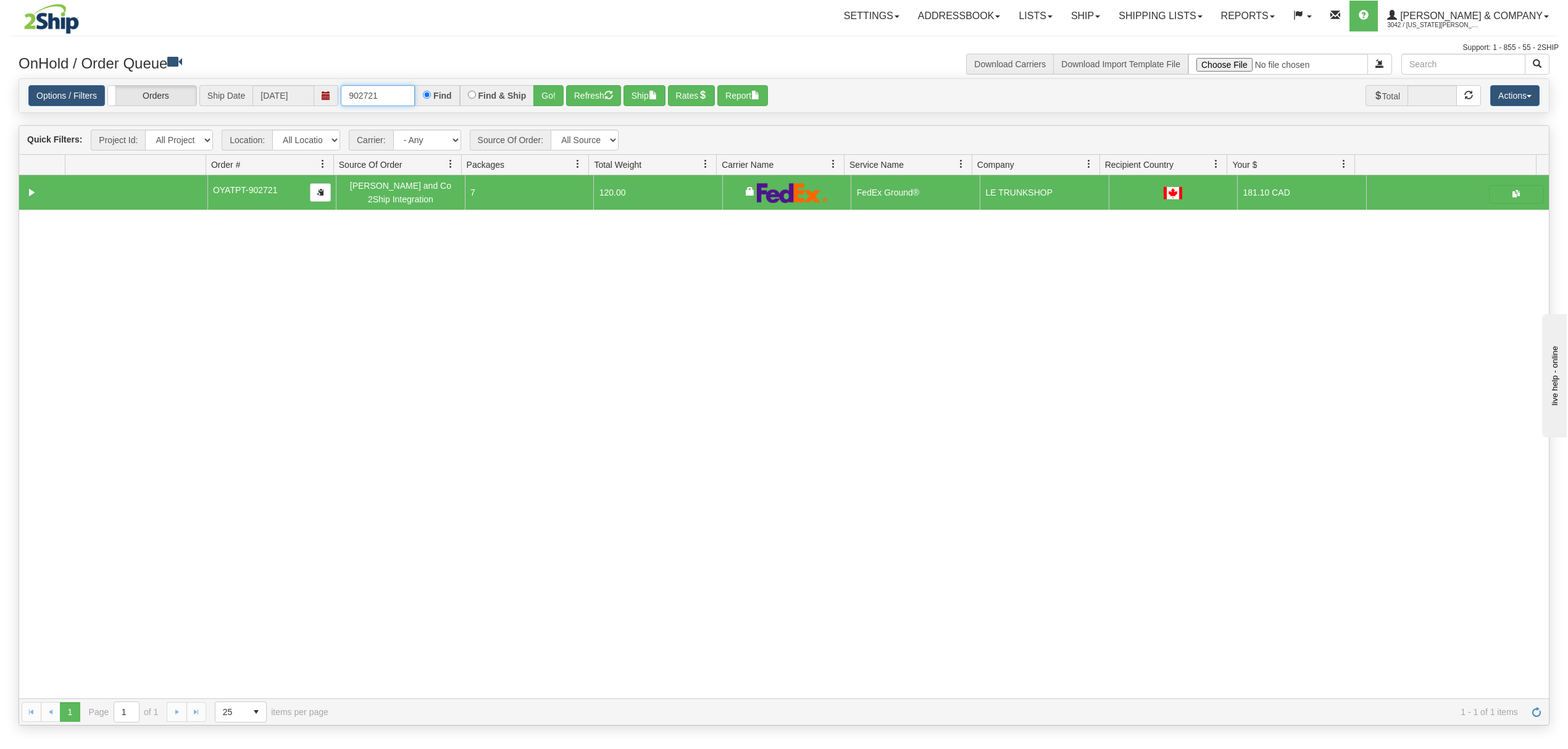
click at [399, 94] on input "902721" at bounding box center [377, 95] width 74 height 21
click at [551, 99] on button "Go!" at bounding box center [548, 95] width 31 height 21
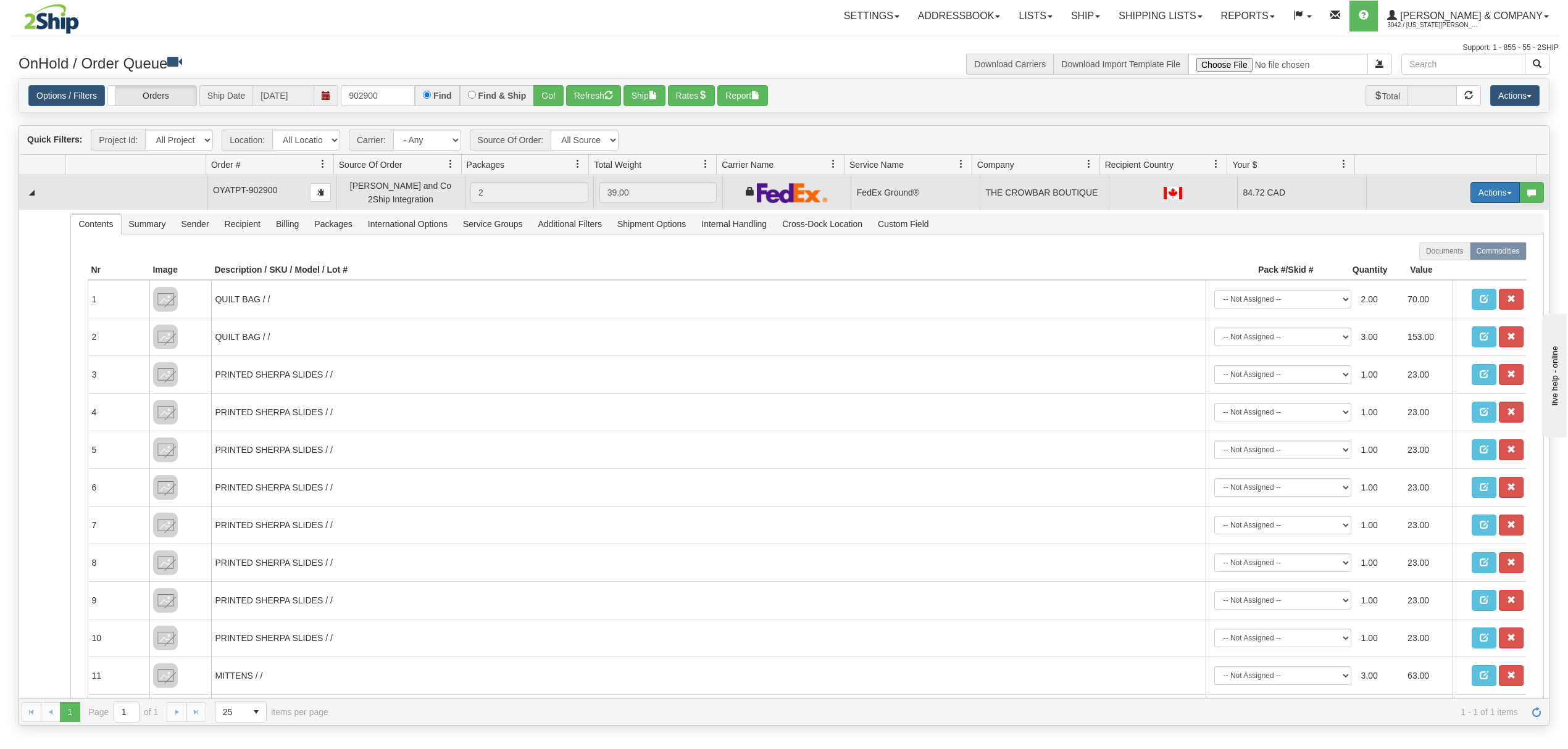
click at [1472, 197] on button "Actions" at bounding box center [1496, 191] width 49 height 21
click at [1443, 266] on link "Ship" at bounding box center [1470, 264] width 99 height 16
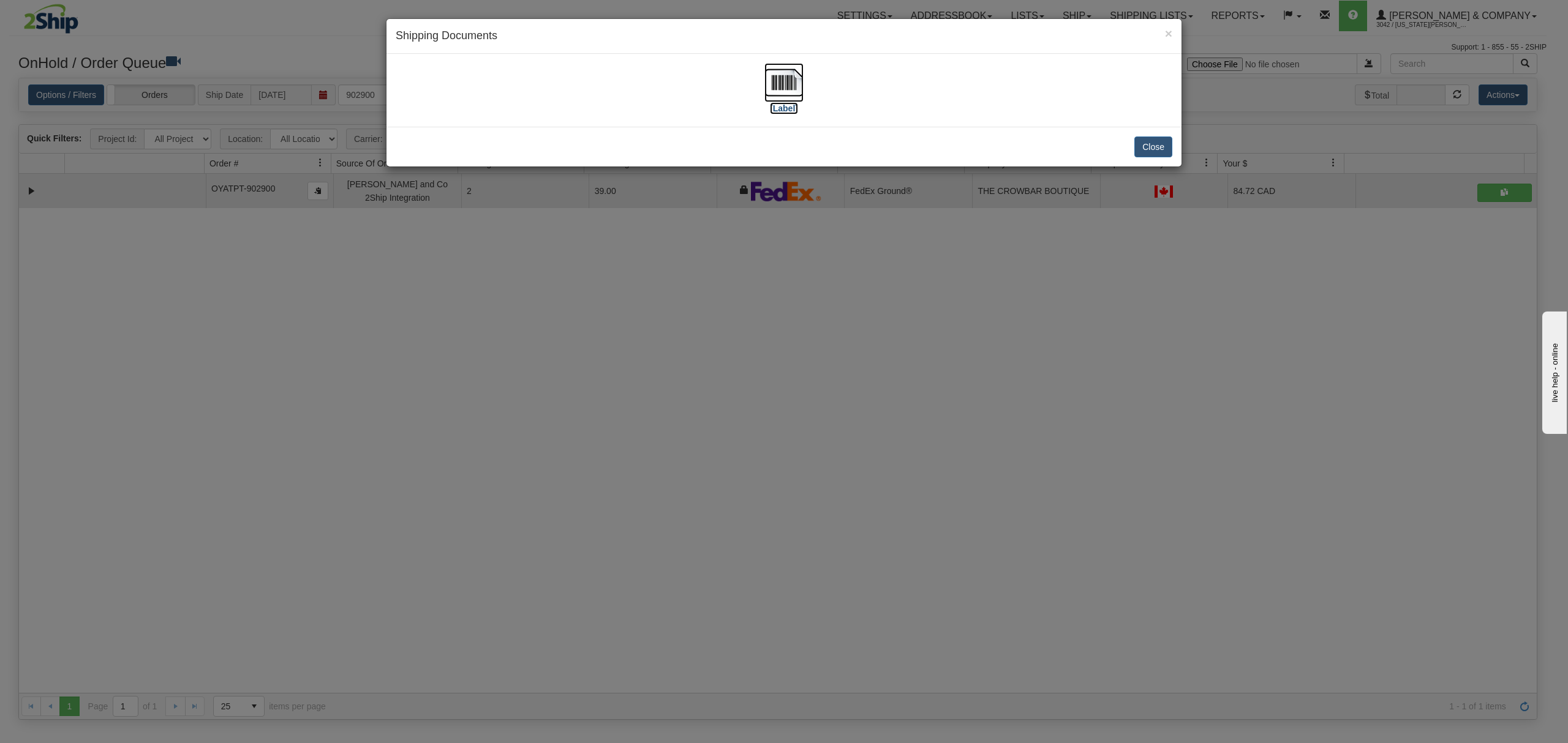
click at [782, 76] on img at bounding box center [784, 82] width 39 height 39
click at [1153, 143] on button "Close" at bounding box center [1153, 146] width 38 height 21
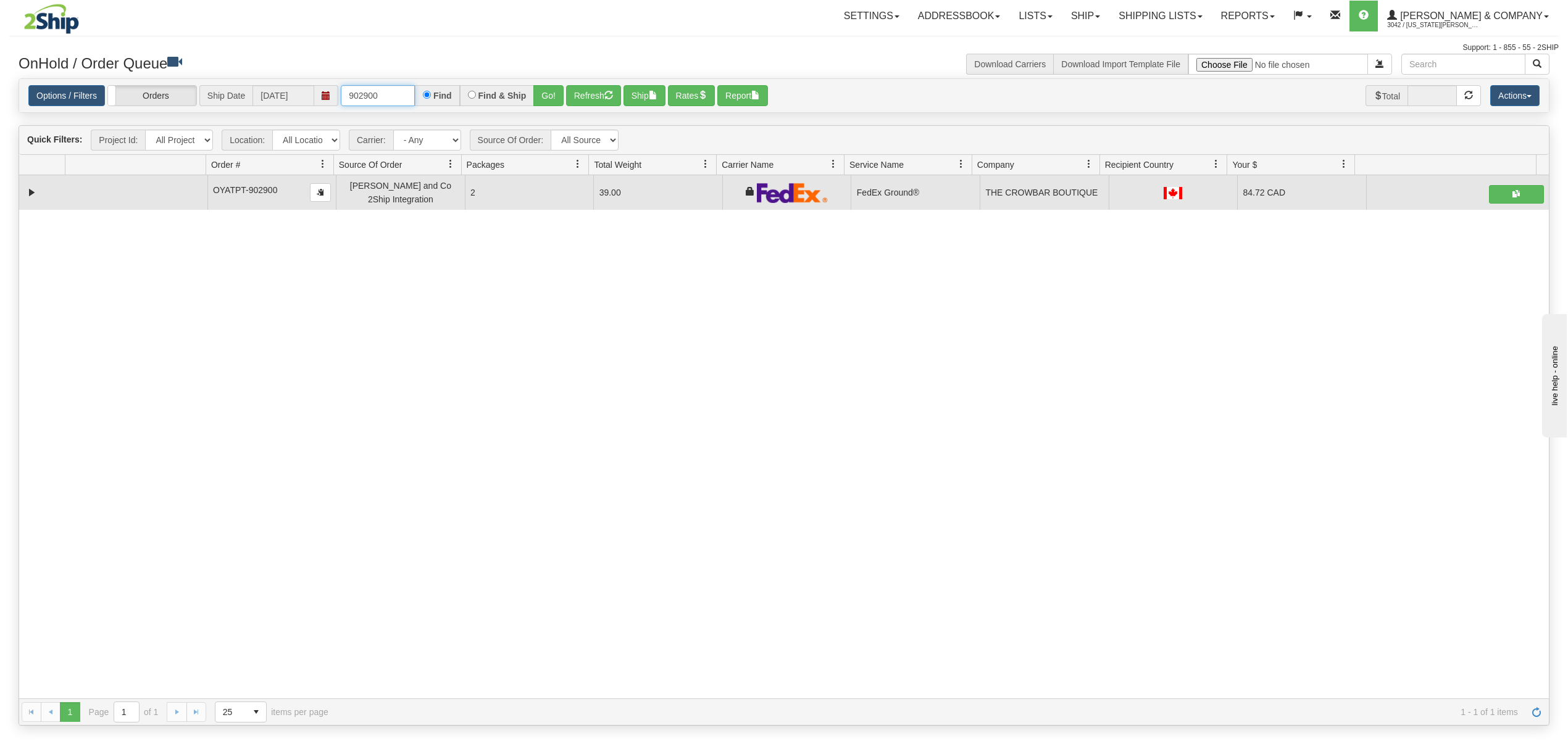
click at [400, 92] on input "902900" at bounding box center [377, 95] width 74 height 21
click at [546, 92] on button "Go!" at bounding box center [548, 95] width 31 height 21
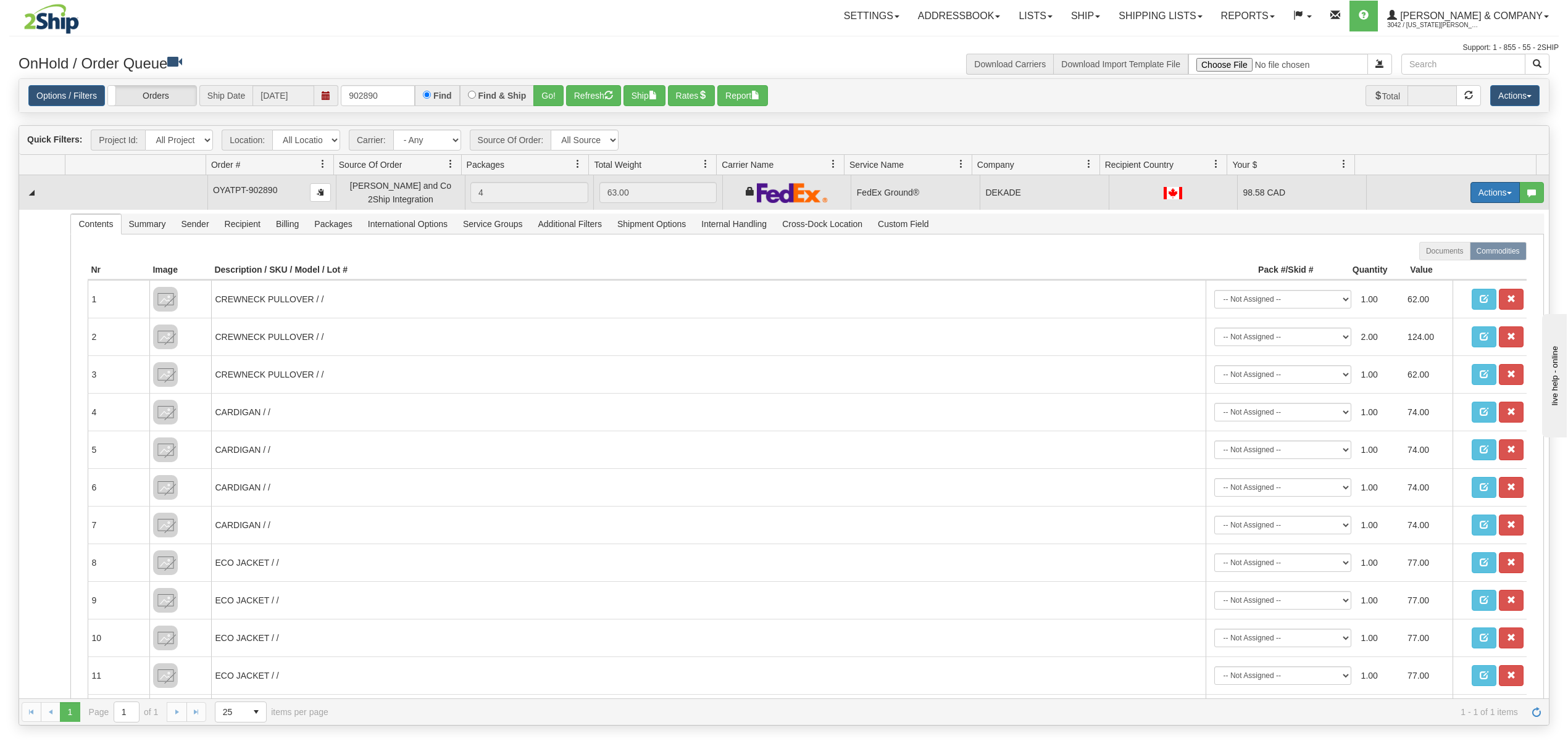
click at [1472, 193] on button "Actions" at bounding box center [1496, 191] width 49 height 21
click at [1436, 262] on span "Ship" at bounding box center [1446, 264] width 26 height 10
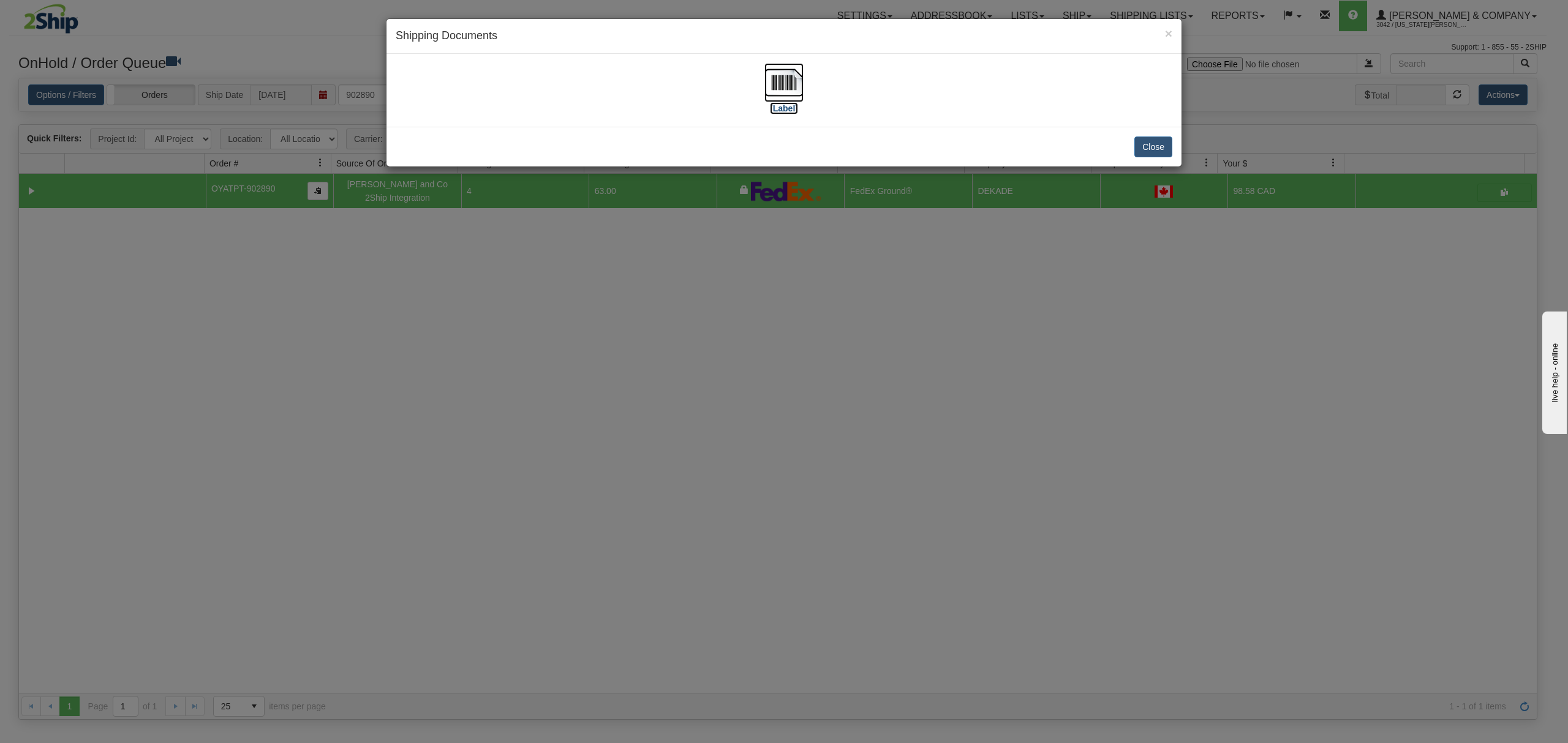
click at [785, 68] on img at bounding box center [784, 82] width 39 height 39
click at [1154, 146] on button "Close" at bounding box center [1153, 146] width 38 height 21
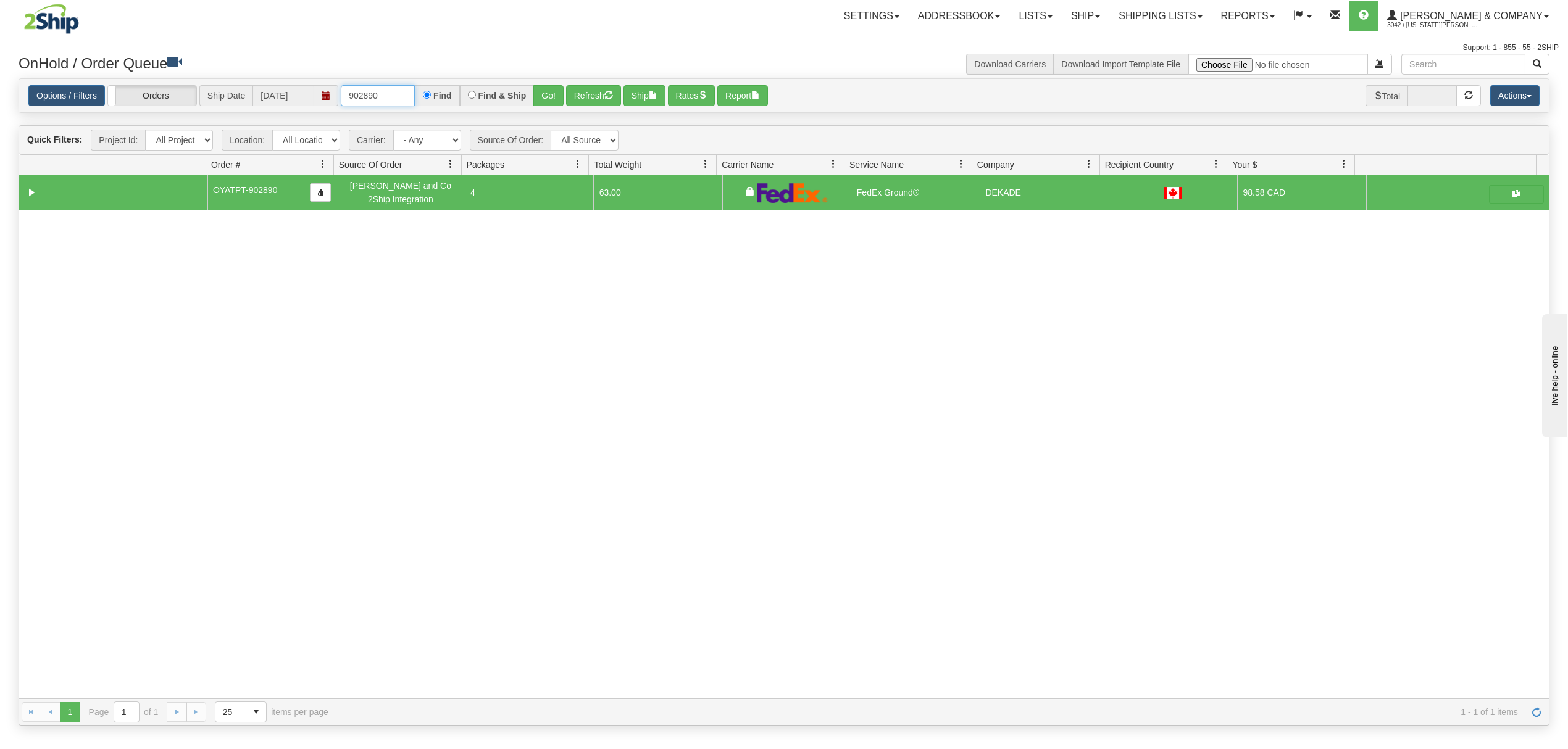
click at [393, 92] on input "902890" at bounding box center [377, 95] width 74 height 21
click at [552, 94] on button "Go!" at bounding box center [548, 95] width 31 height 21
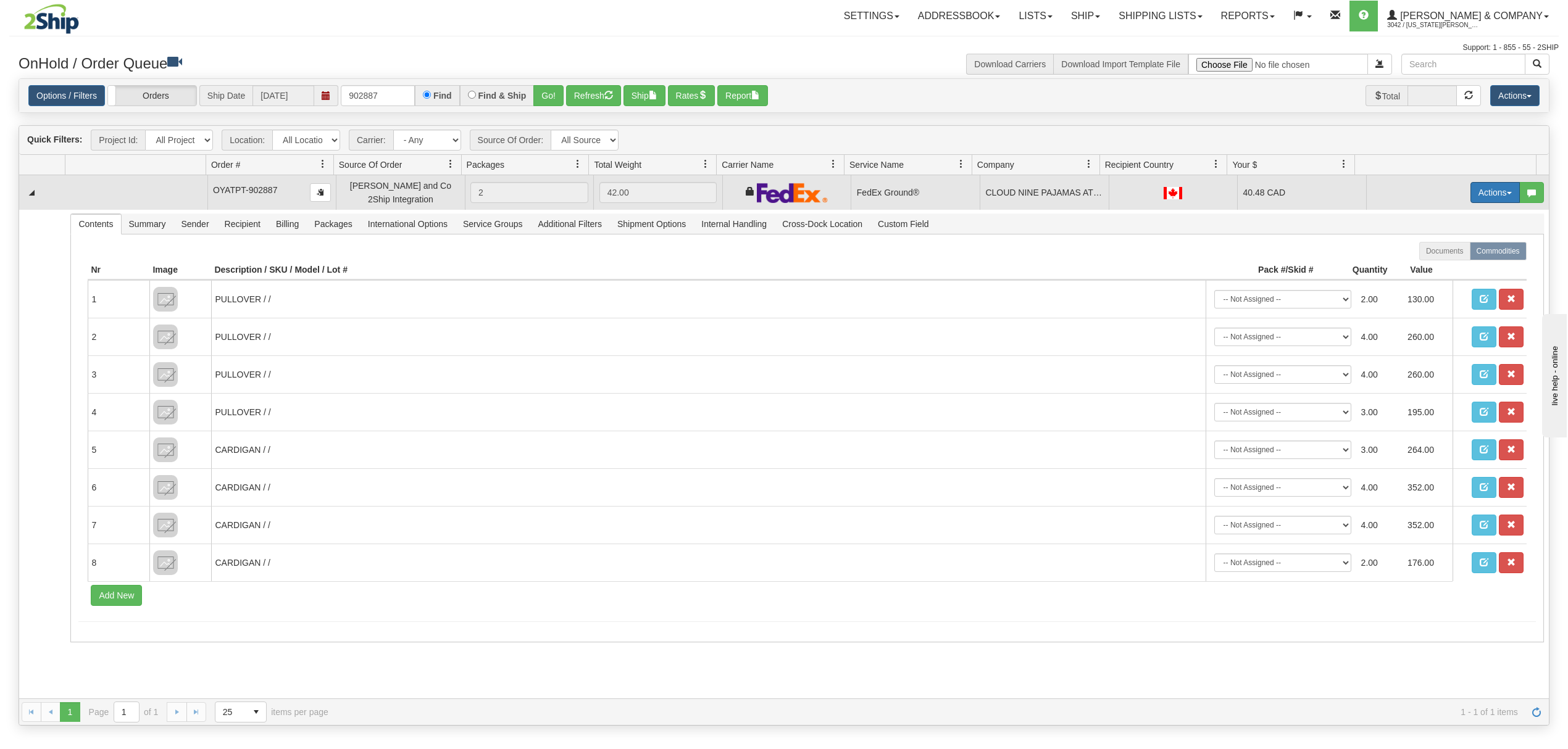
click at [1487, 195] on button "Actions" at bounding box center [1496, 191] width 49 height 21
click at [1428, 272] on link "Ship" at bounding box center [1470, 264] width 99 height 16
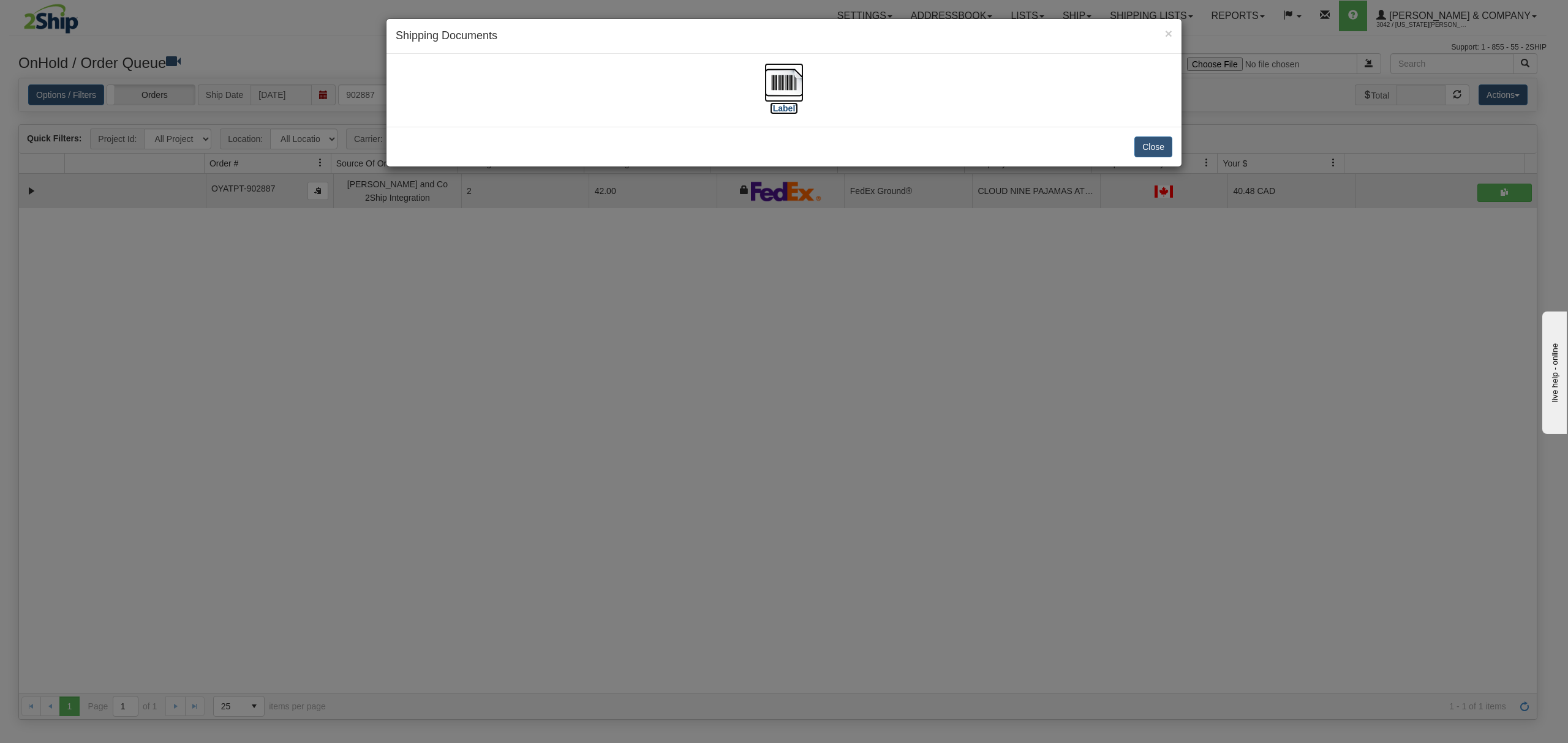
click at [786, 76] on img at bounding box center [784, 82] width 39 height 39
click at [1162, 133] on div "Close" at bounding box center [784, 146] width 795 height 40
click at [1152, 147] on button "Close" at bounding box center [1153, 146] width 38 height 21
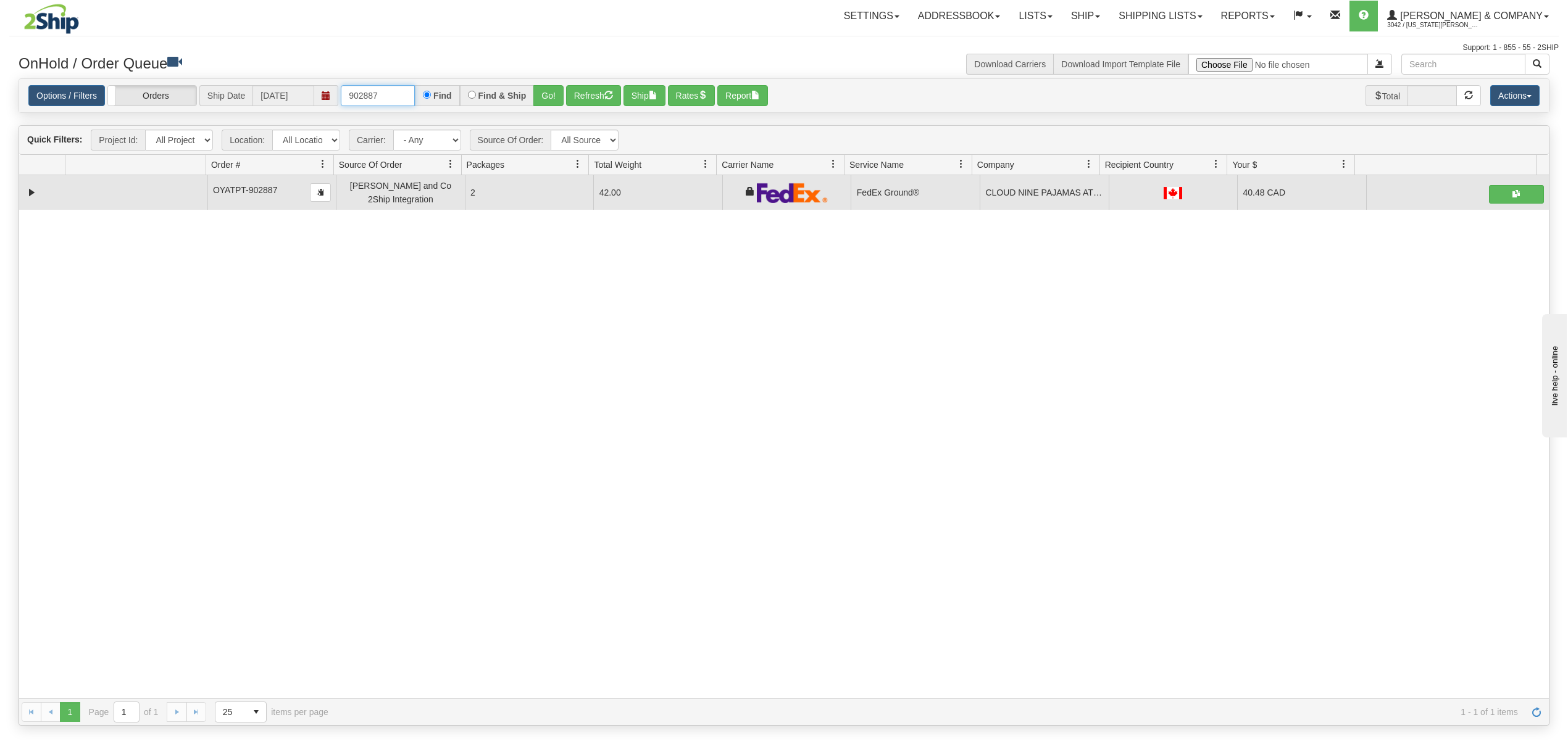
click at [403, 92] on input "902887" at bounding box center [377, 95] width 74 height 21
type input "903003"
click at [553, 95] on button "Go!" at bounding box center [548, 95] width 31 height 21
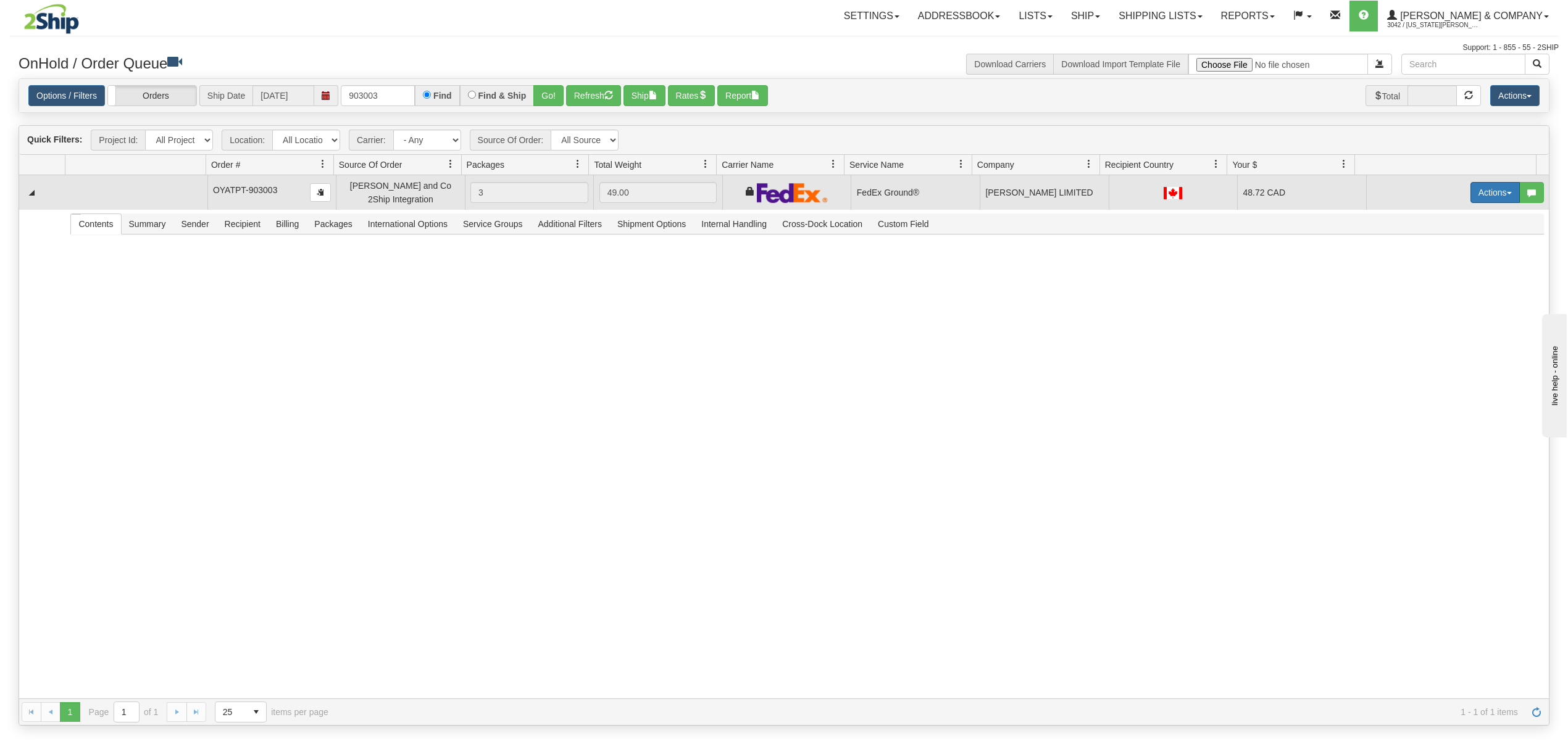
click at [1471, 191] on button "Actions" at bounding box center [1496, 191] width 49 height 21
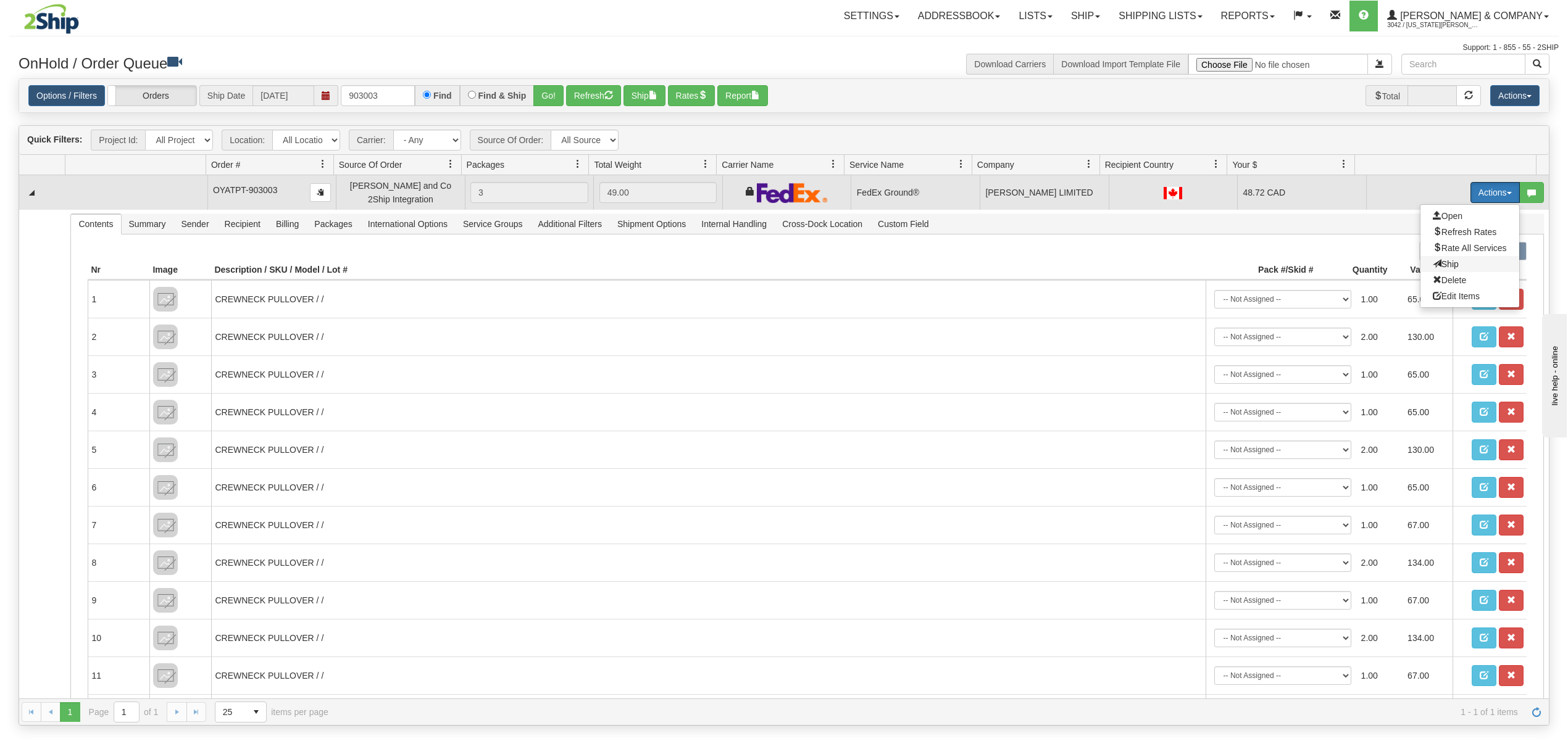
click at [1433, 265] on span "Ship" at bounding box center [1446, 264] width 26 height 10
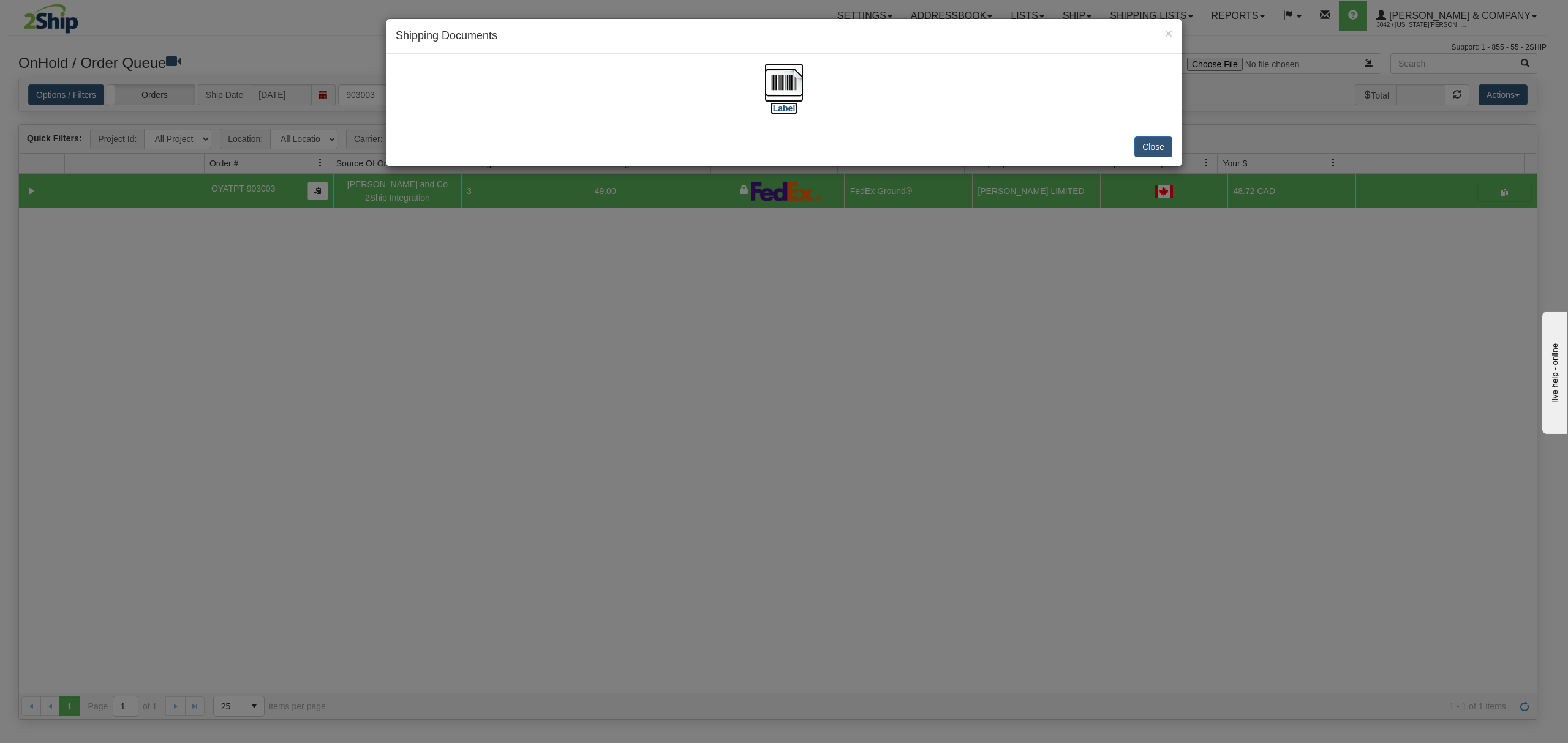
click at [775, 81] on img at bounding box center [784, 82] width 39 height 39
click at [1155, 152] on button "Close" at bounding box center [1153, 146] width 38 height 21
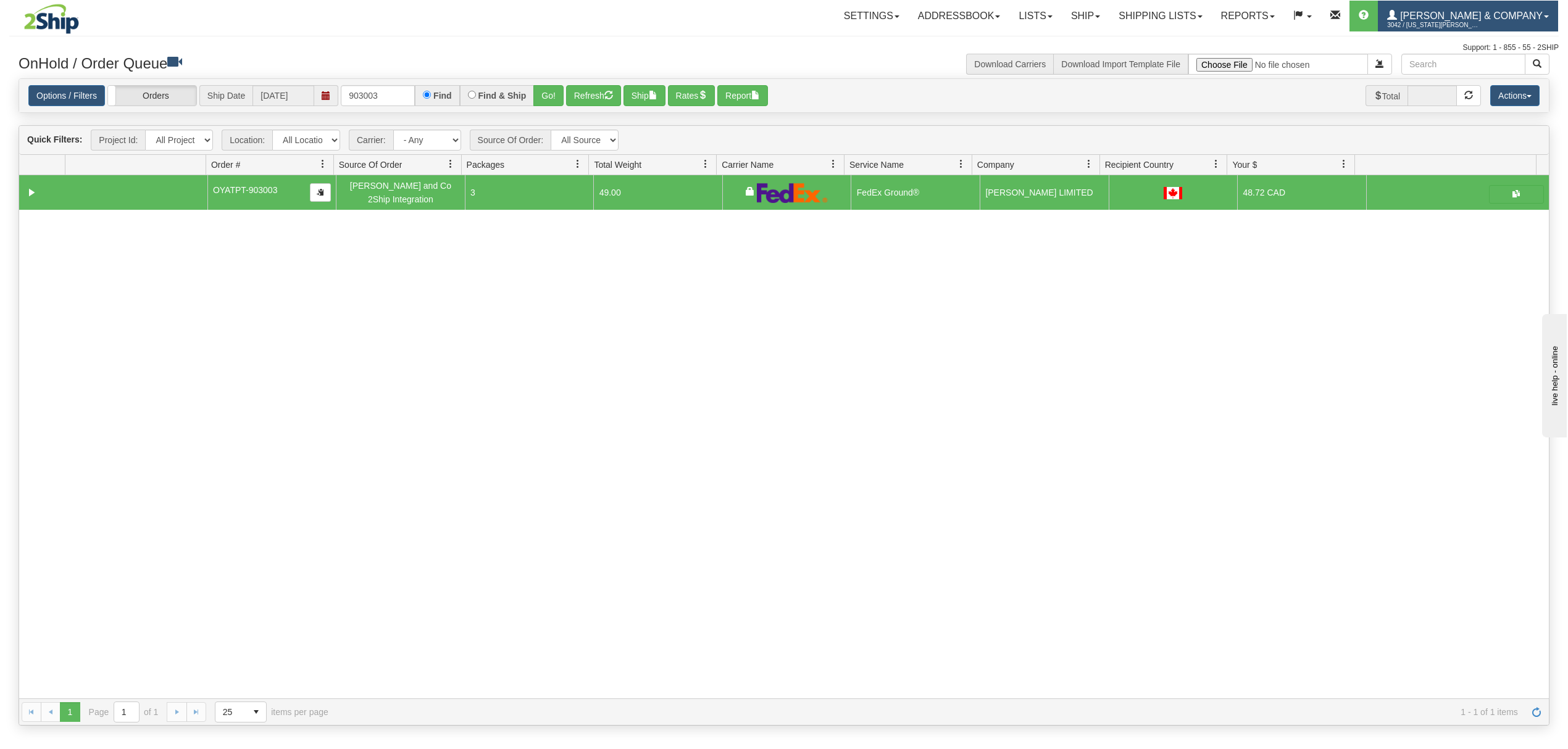
click at [1485, 8] on link "[PERSON_NAME] & Company 3042 / [US_STATE] [PERSON_NAME]" at bounding box center [1468, 16] width 181 height 31
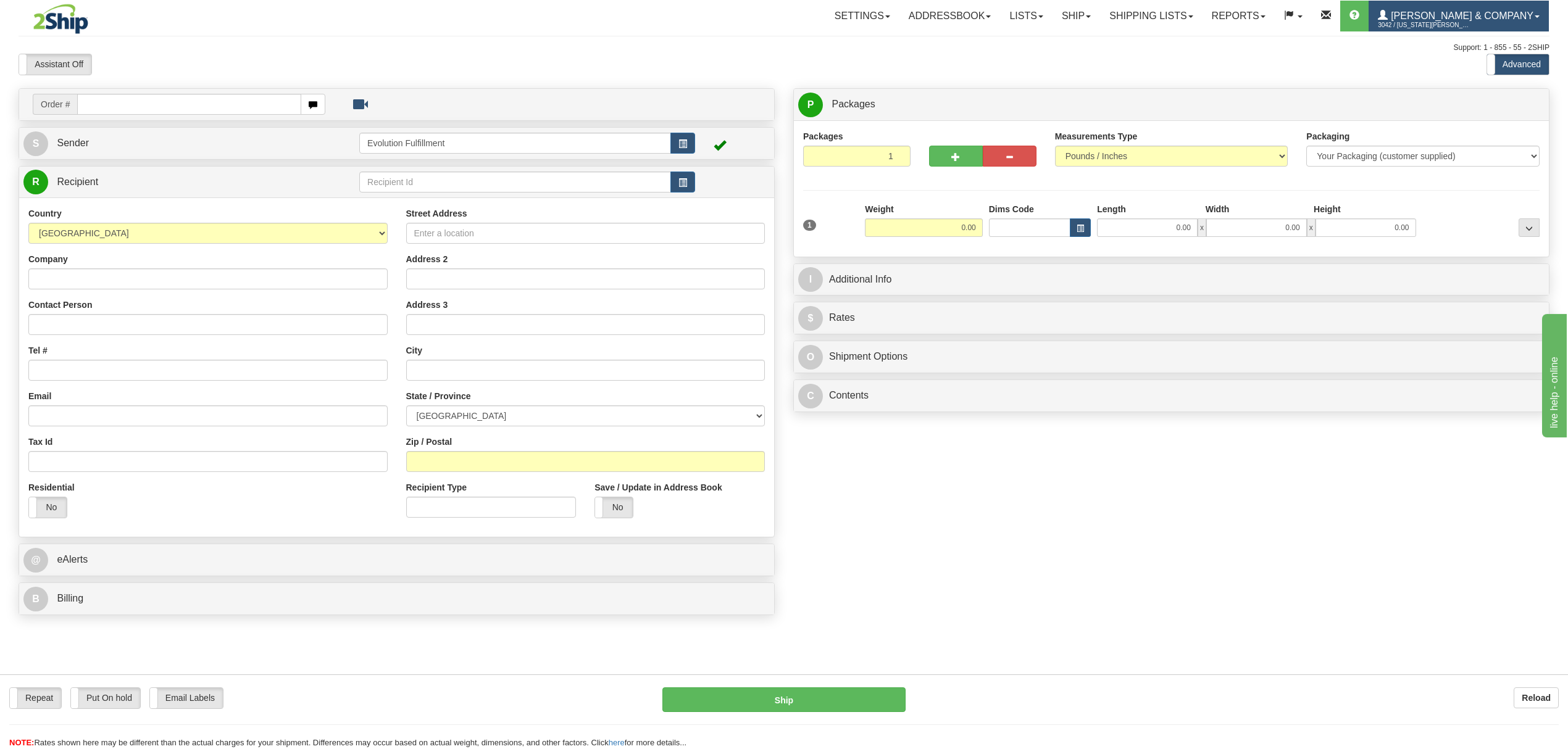
click at [1471, 29] on span "3042 / [US_STATE][PERSON_NAME]" at bounding box center [1425, 25] width 93 height 13
click at [1477, 75] on span "LOG OUT" at bounding box center [1466, 75] width 39 height 10
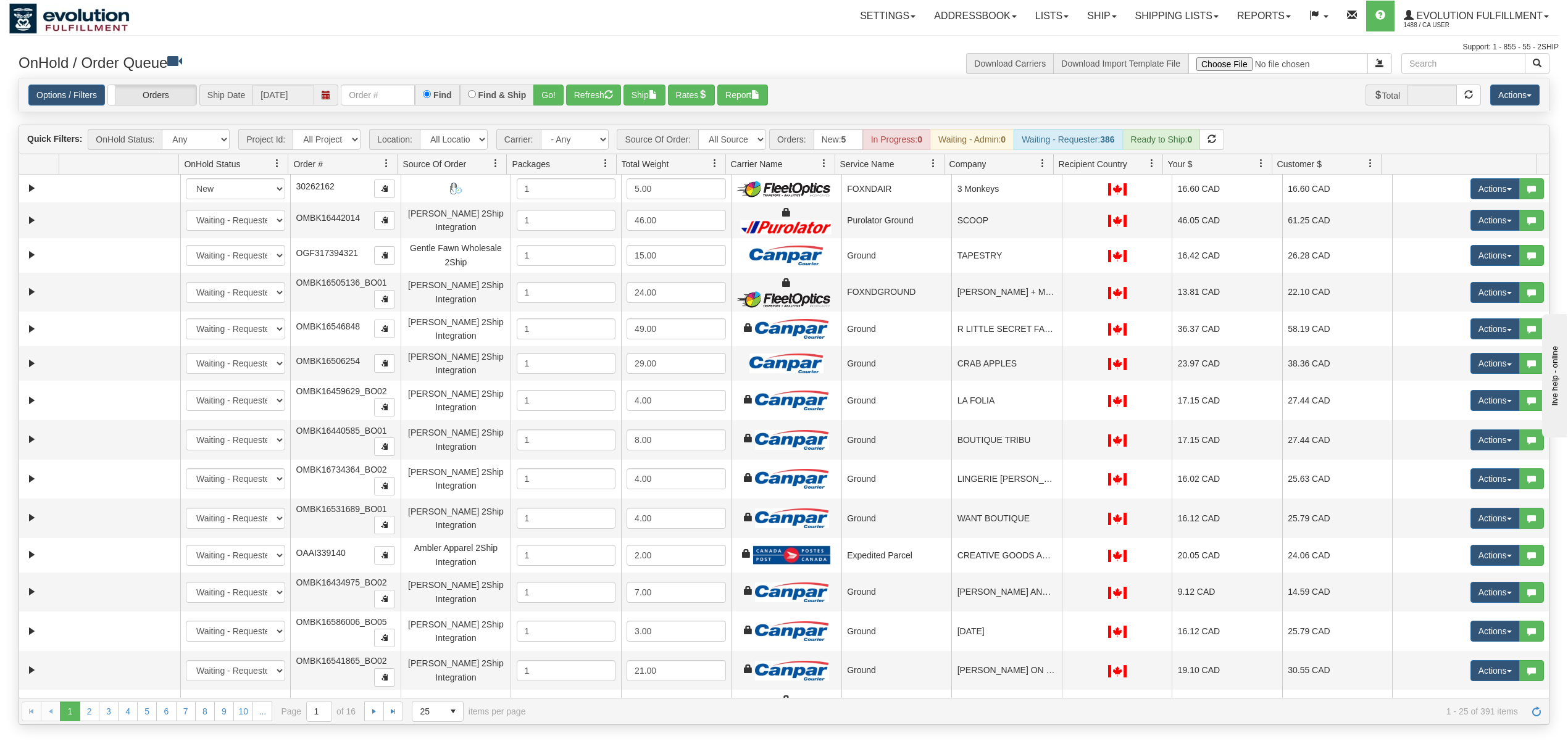
click at [366, 108] on div "Options / Filters Group Shipments Orders Ship Date 08/19/2025 Find Find & Ship …" at bounding box center [784, 95] width 1530 height 34
click at [370, 100] on input "text" at bounding box center [377, 95] width 74 height 21
